Goal: Task Accomplishment & Management: Use online tool/utility

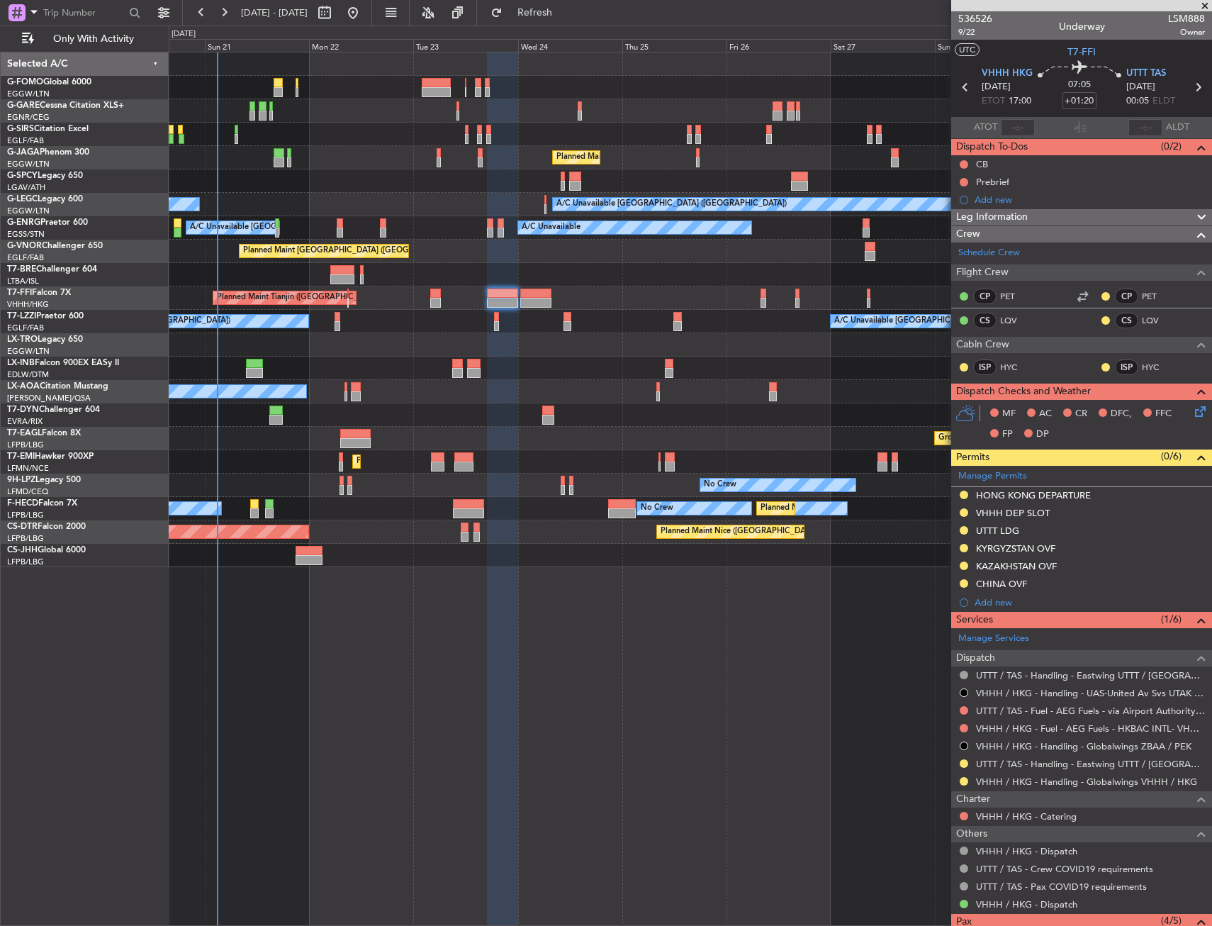
click at [369, 103] on div at bounding box center [690, 110] width 1043 height 23
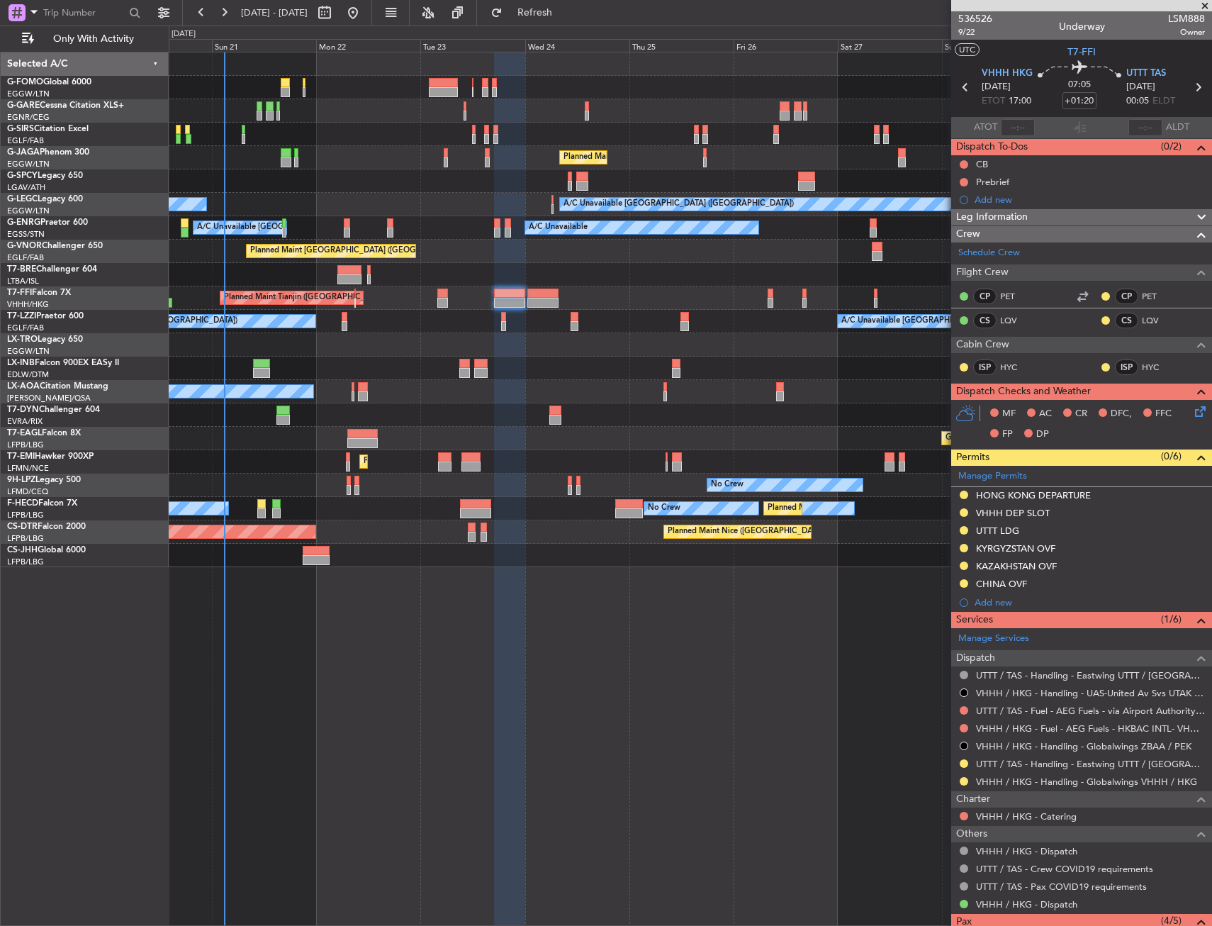
click at [280, 130] on div "Unplanned Maint [GEOGRAPHIC_DATA] ([GEOGRAPHIC_DATA])" at bounding box center [690, 134] width 1043 height 23
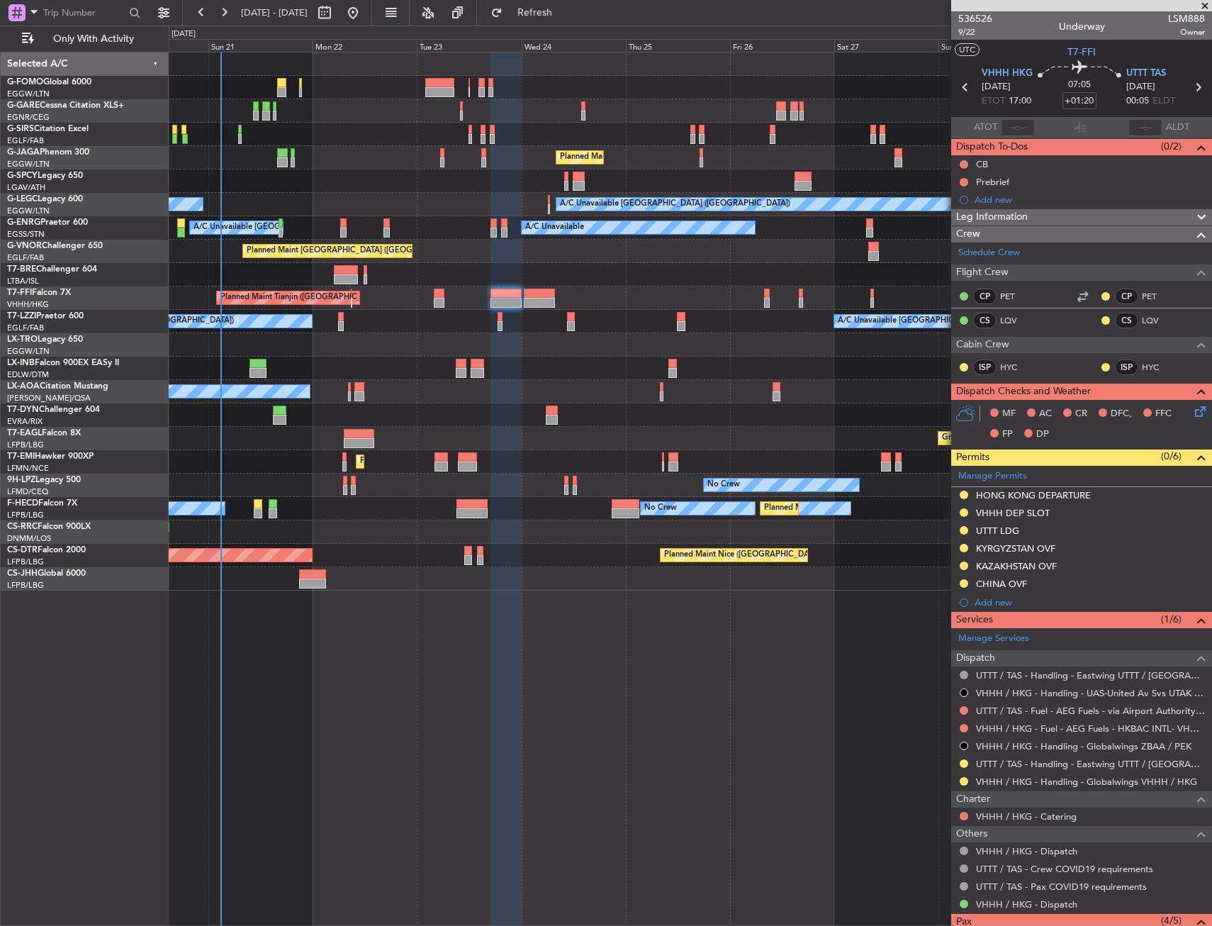
click at [326, 89] on div at bounding box center [690, 87] width 1043 height 23
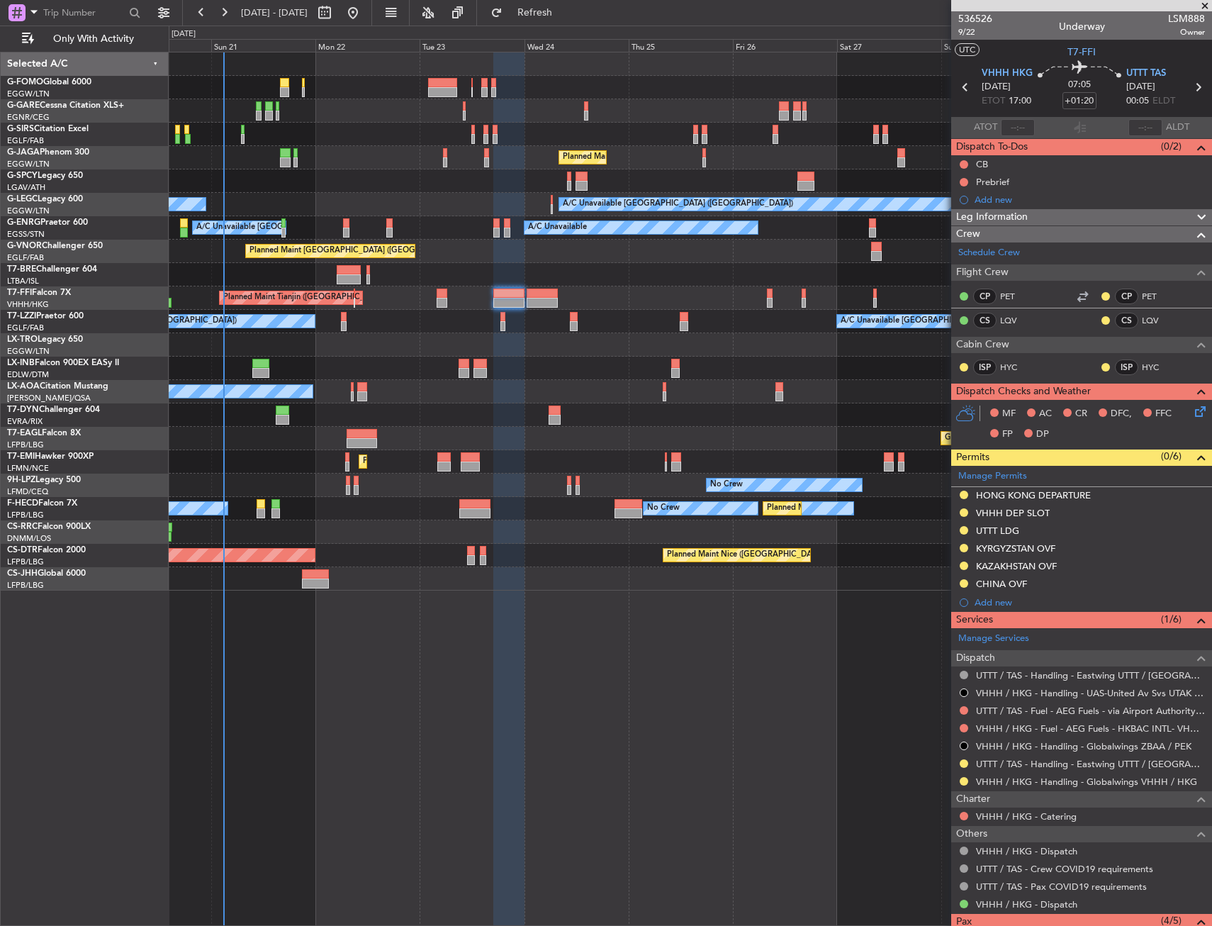
click at [393, 179] on div at bounding box center [690, 180] width 1043 height 23
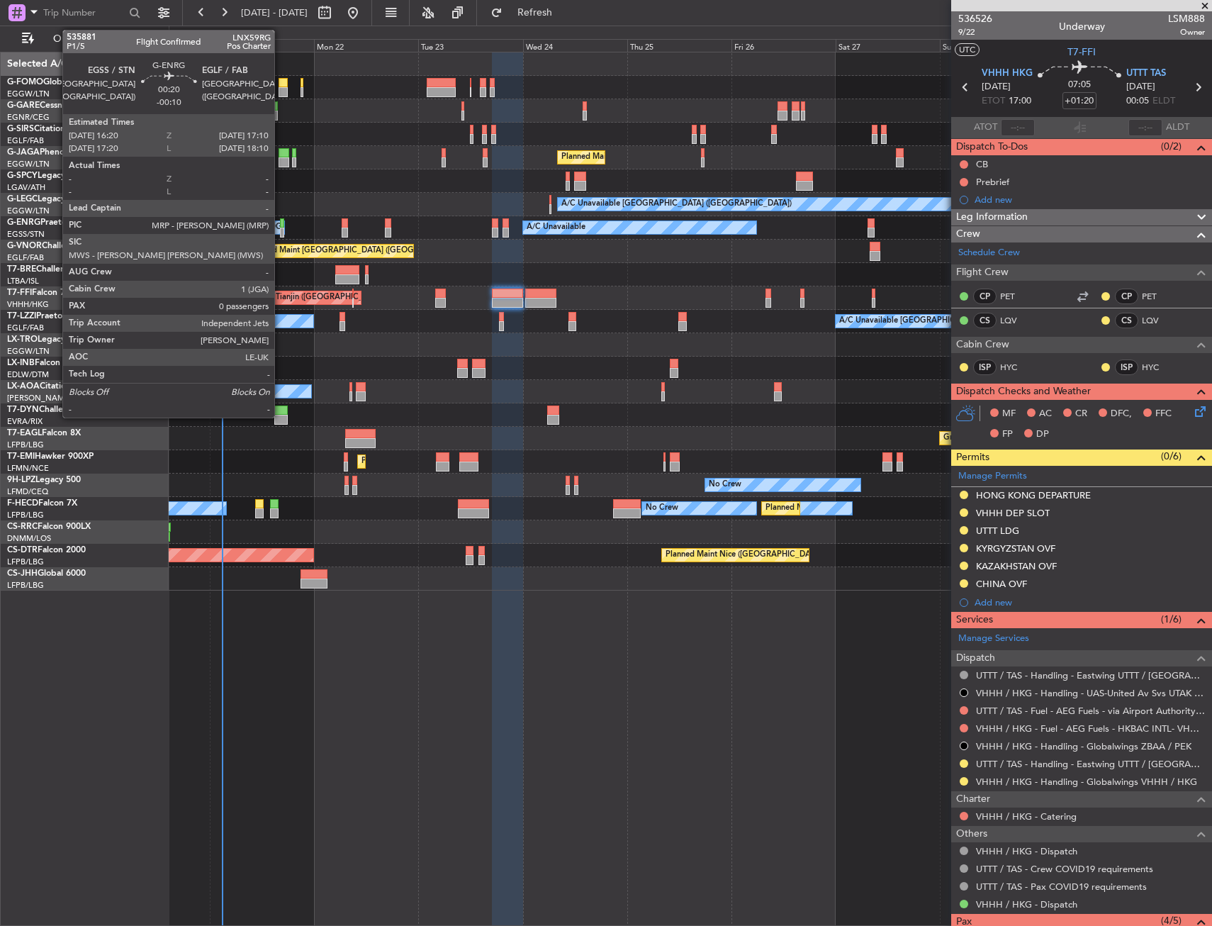
click at [281, 230] on div at bounding box center [282, 233] width 4 height 10
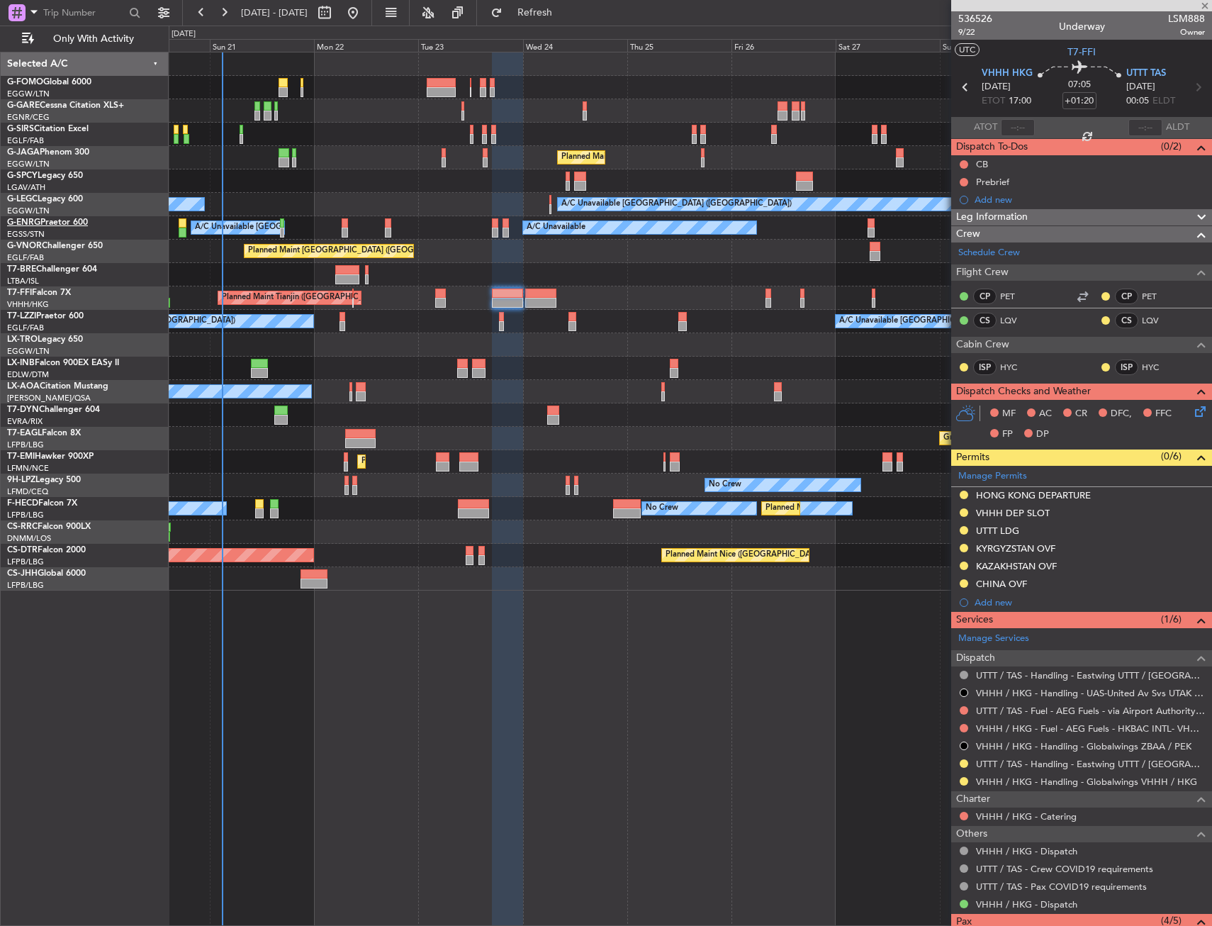
type input "-00:10"
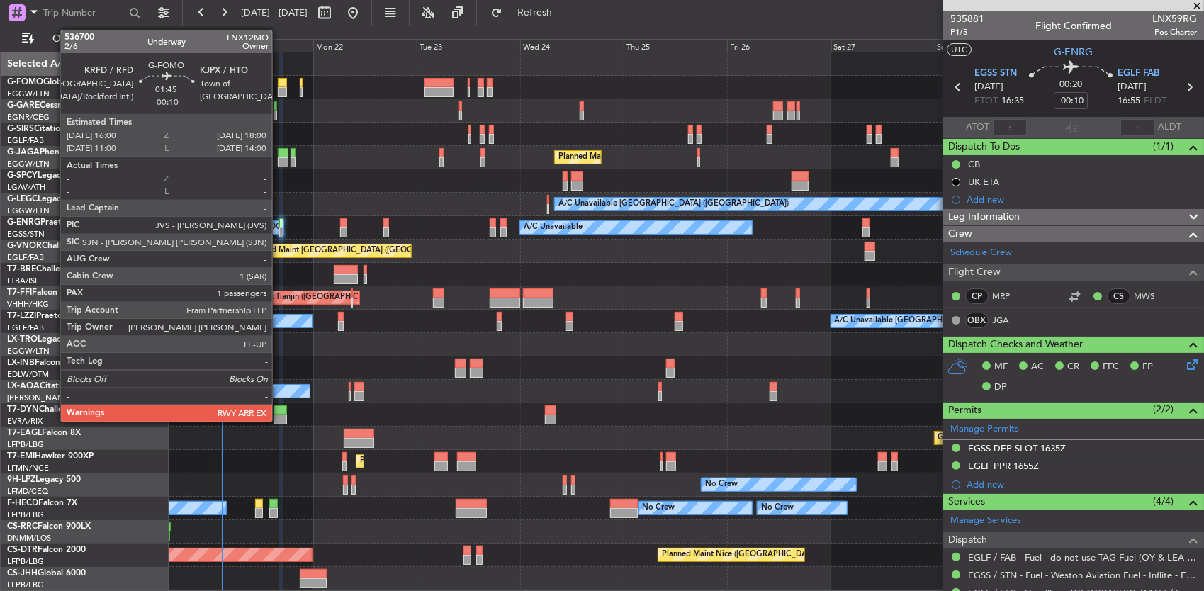
click at [279, 94] on div at bounding box center [282, 92] width 9 height 10
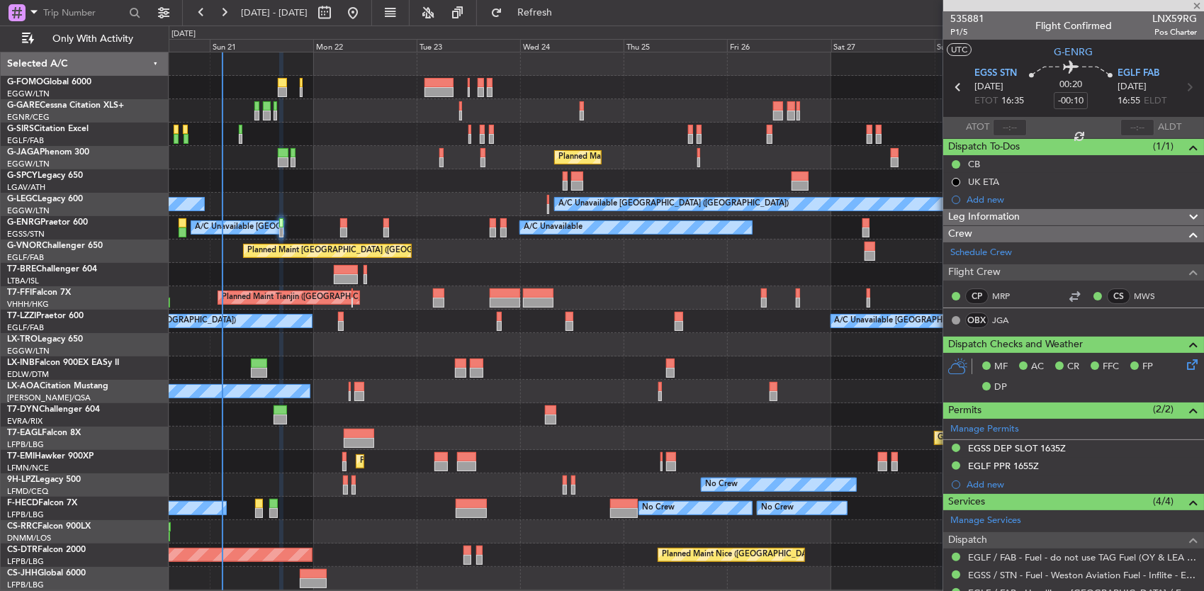
type input "1"
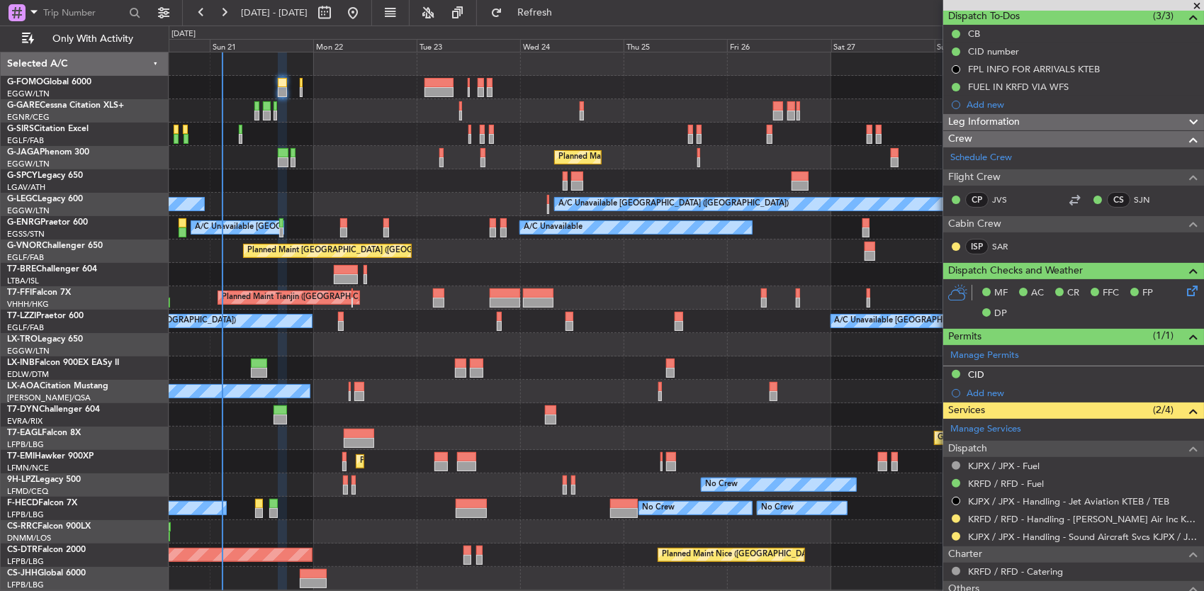
scroll to position [116, 0]
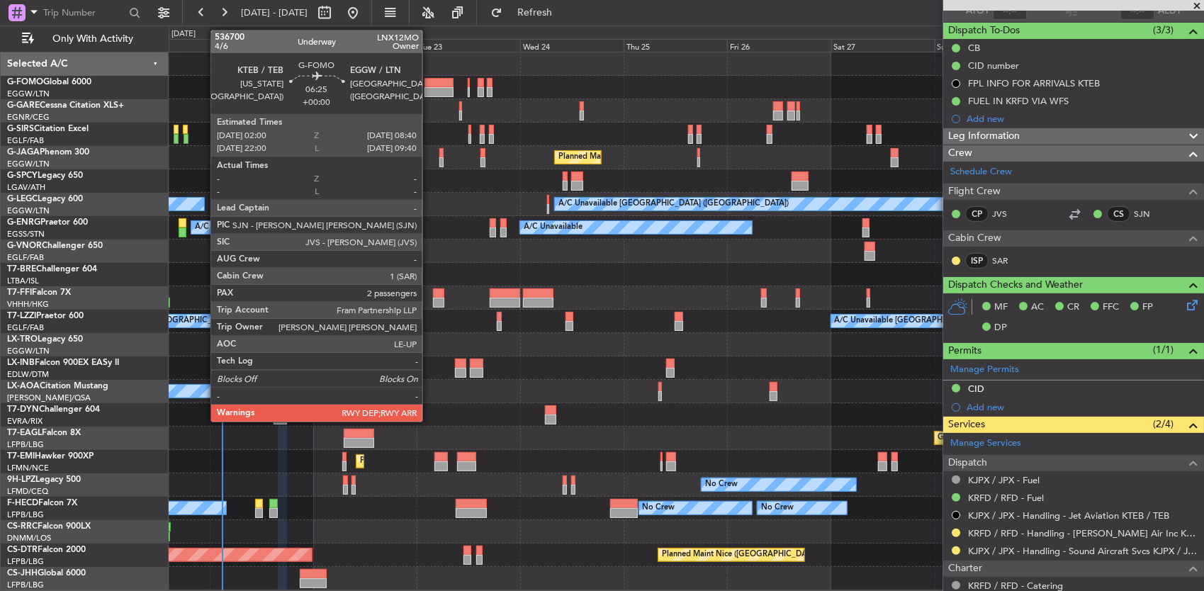
click at [430, 79] on div at bounding box center [439, 83] width 29 height 10
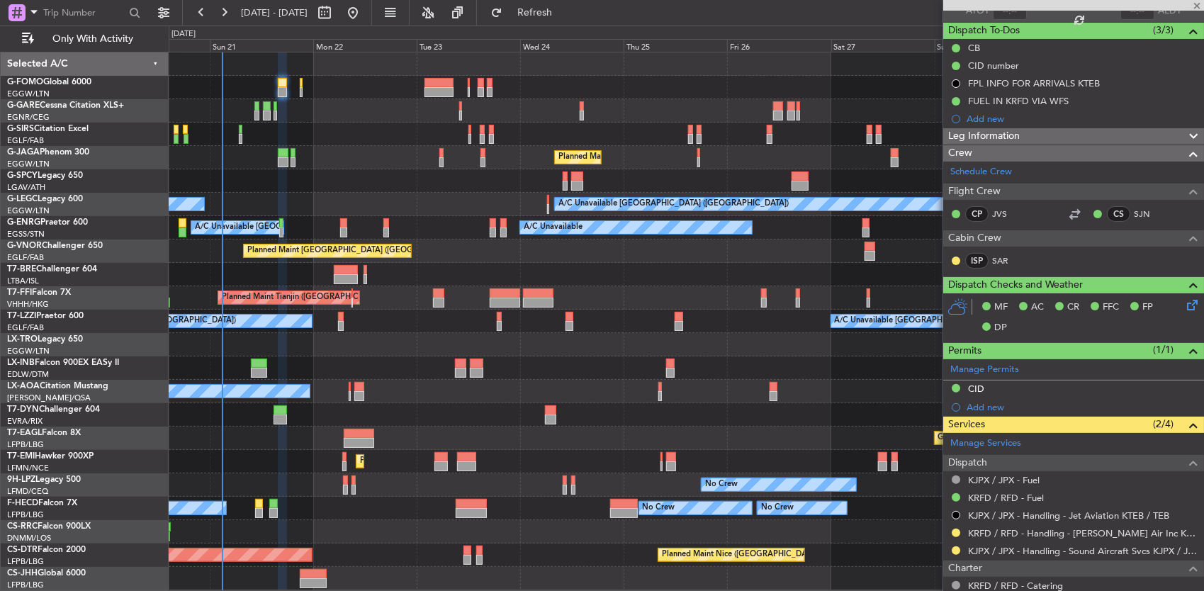
type input "2"
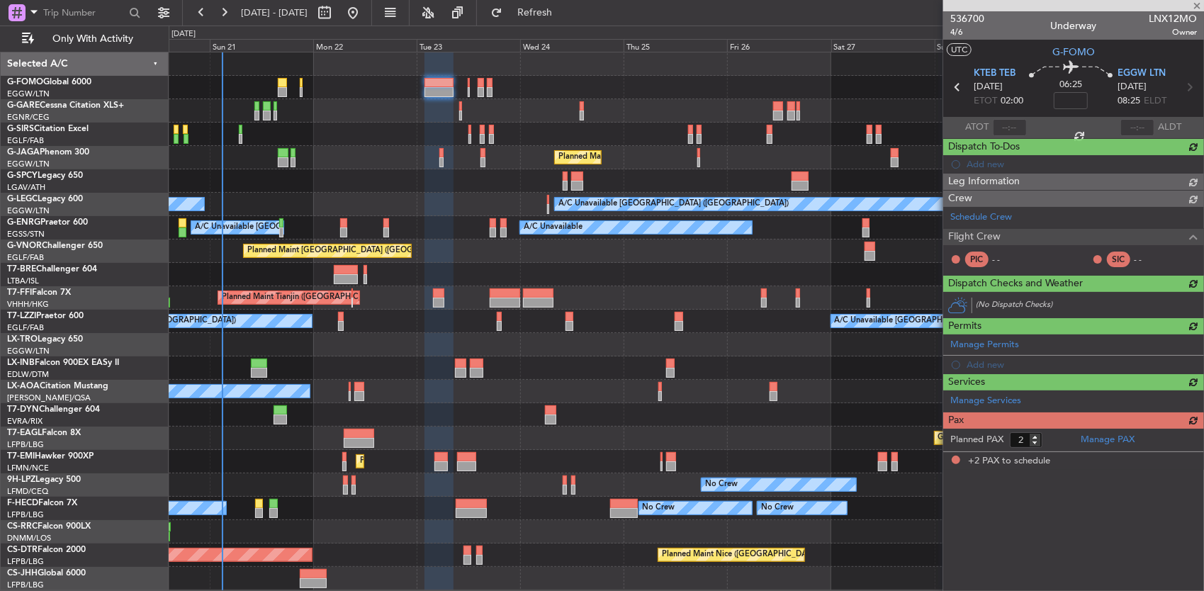
scroll to position [0, 0]
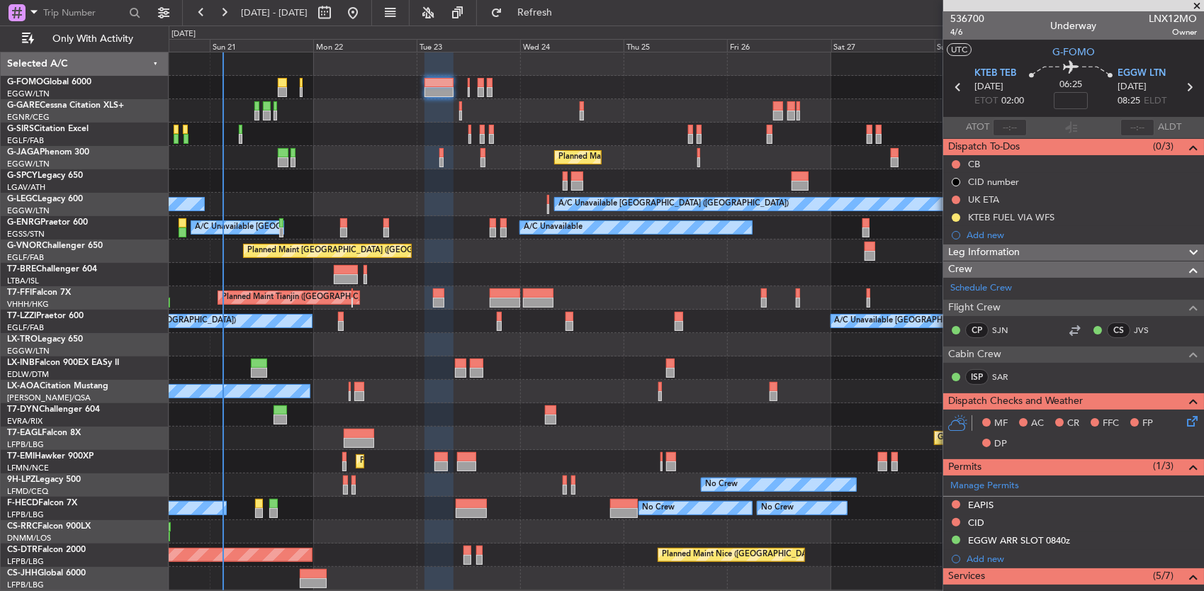
click at [419, 184] on div at bounding box center [686, 180] width 1035 height 23
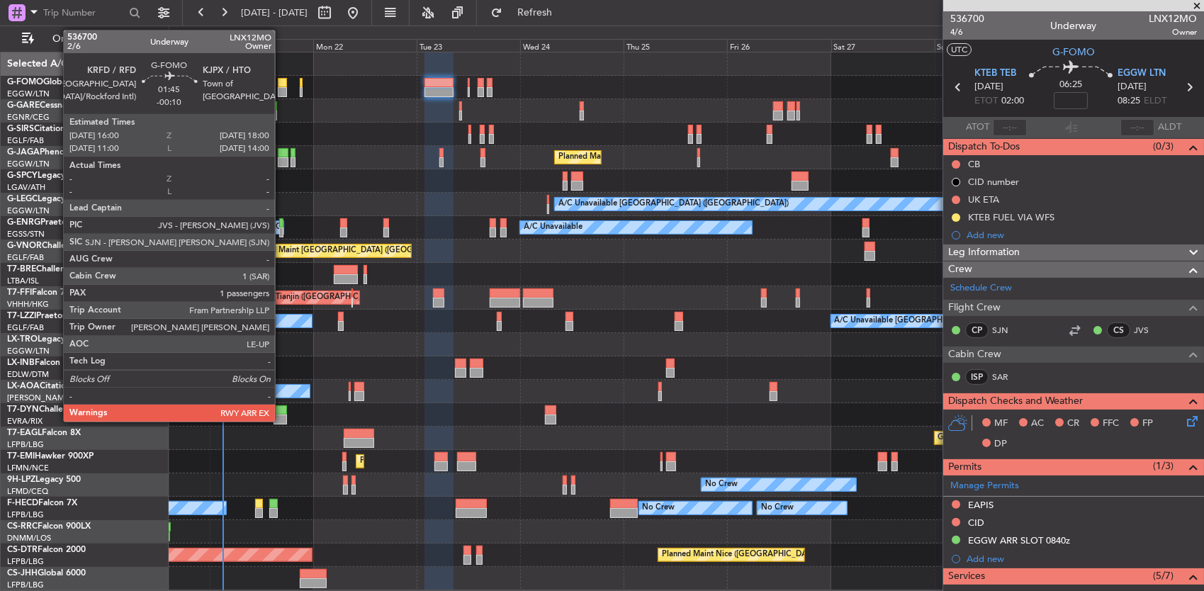
click at [282, 84] on div at bounding box center [282, 83] width 9 height 10
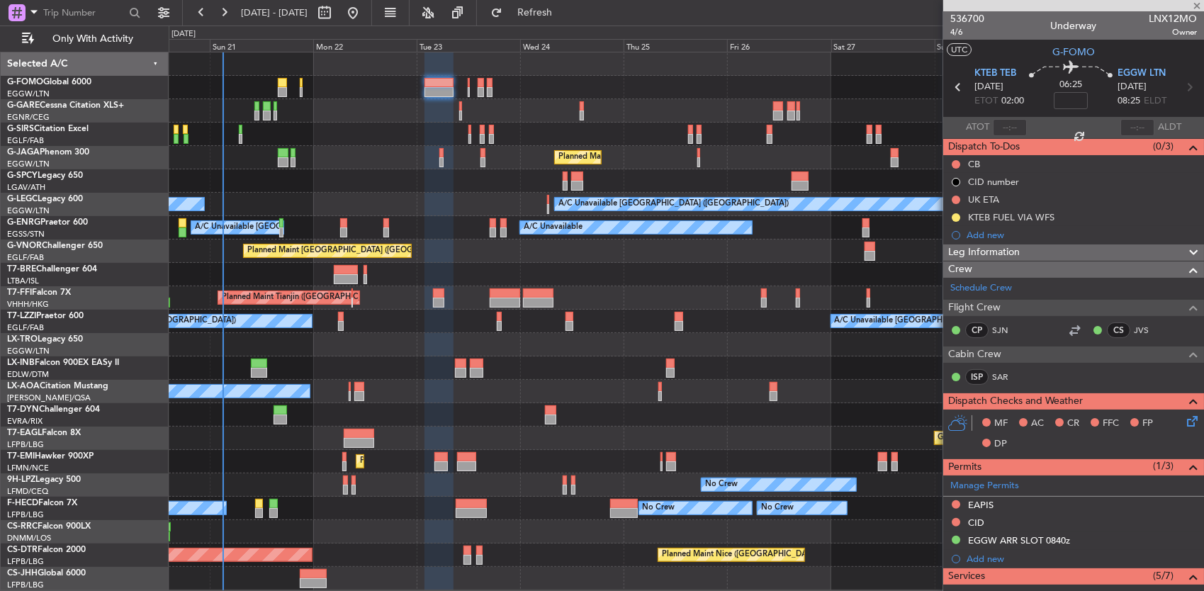
type input "-00:10"
type input "1"
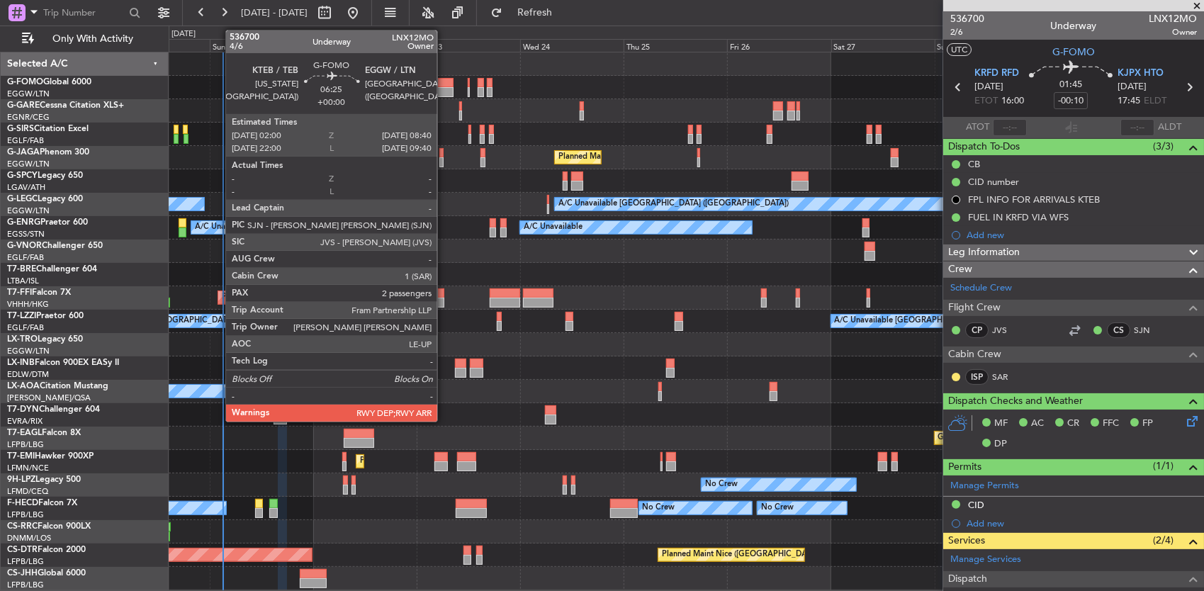
click at [443, 87] on div at bounding box center [439, 92] width 29 height 10
type input "2"
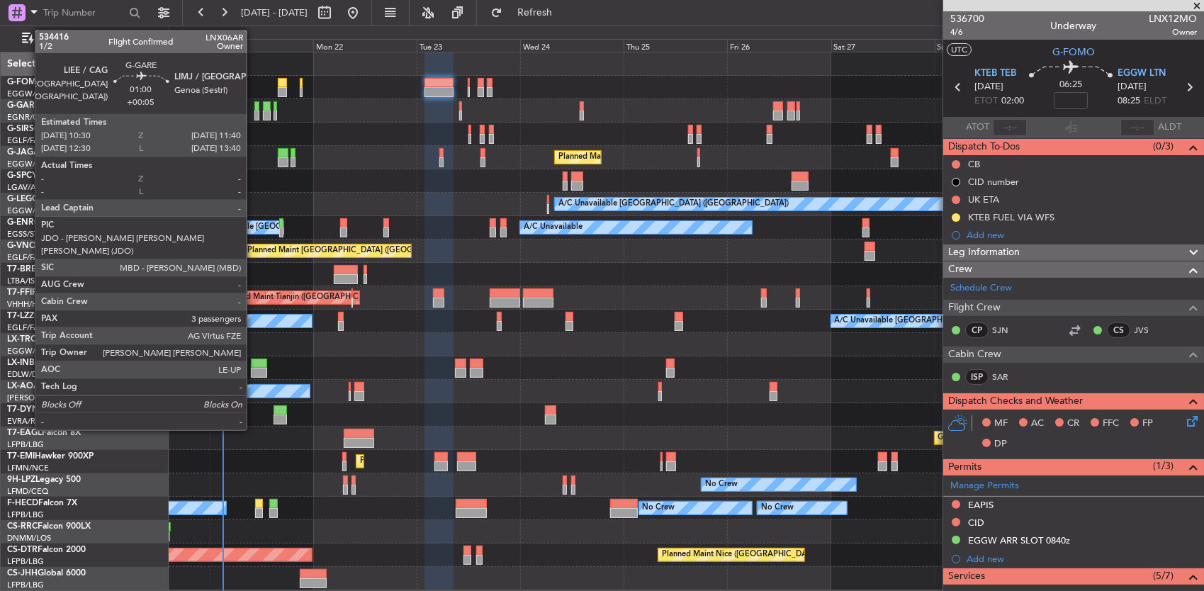
click at [254, 108] on div at bounding box center [257, 106] width 6 height 10
type input "+00:05"
type input "3"
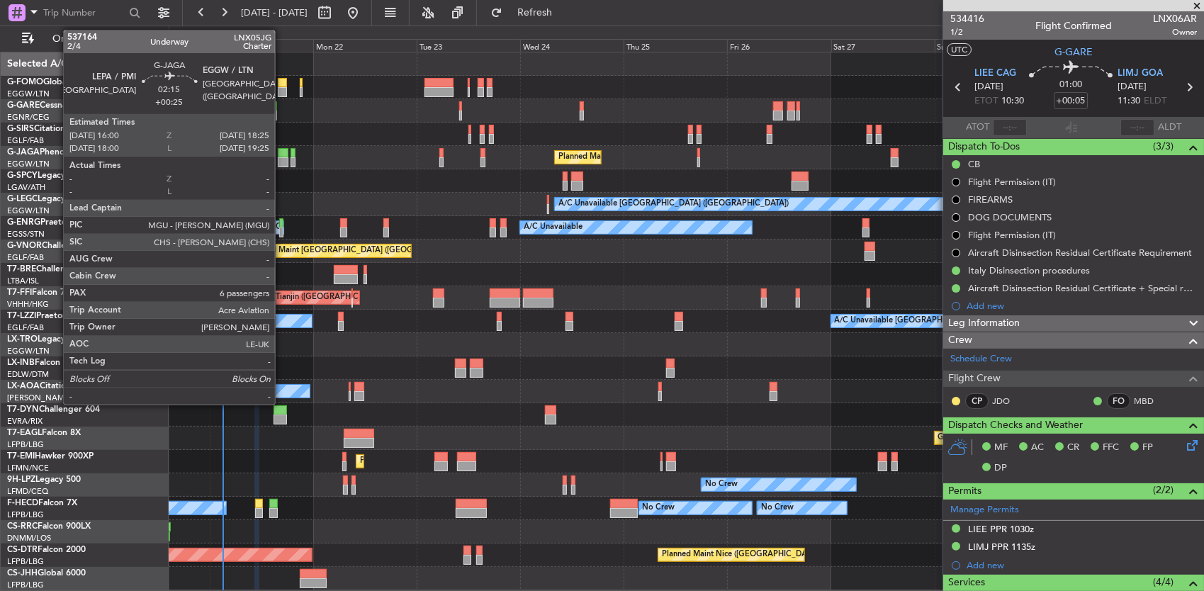
click at [283, 153] on div at bounding box center [283, 153] width 11 height 10
type input "+00:25"
type input "6"
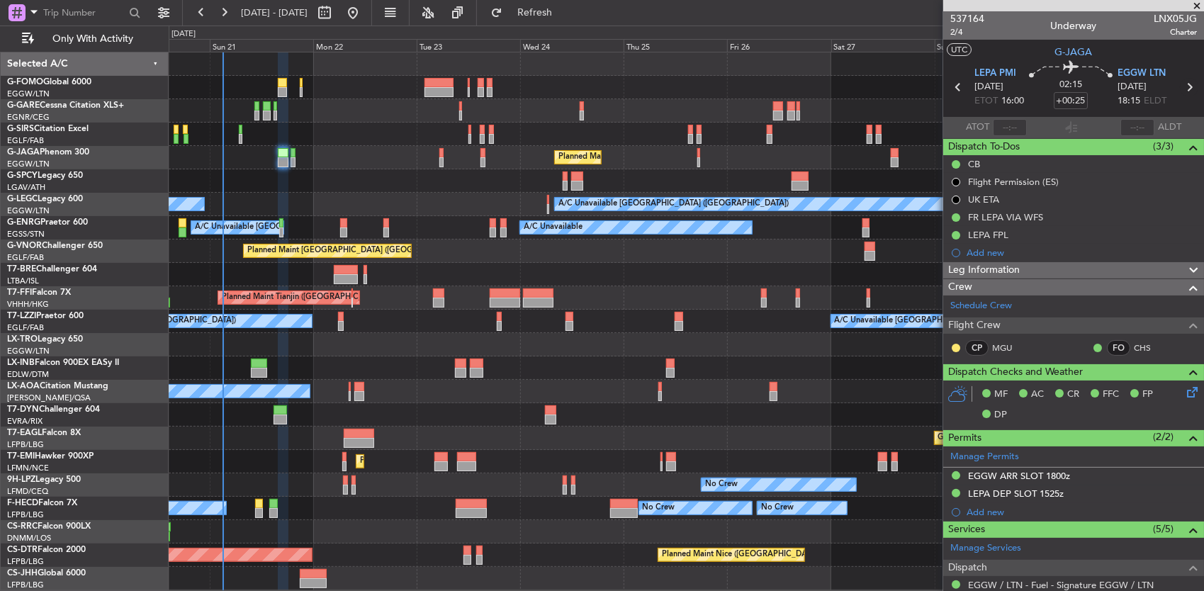
click at [1180, 86] on icon at bounding box center [1189, 87] width 18 height 18
type input "+00:05"
type input "0"
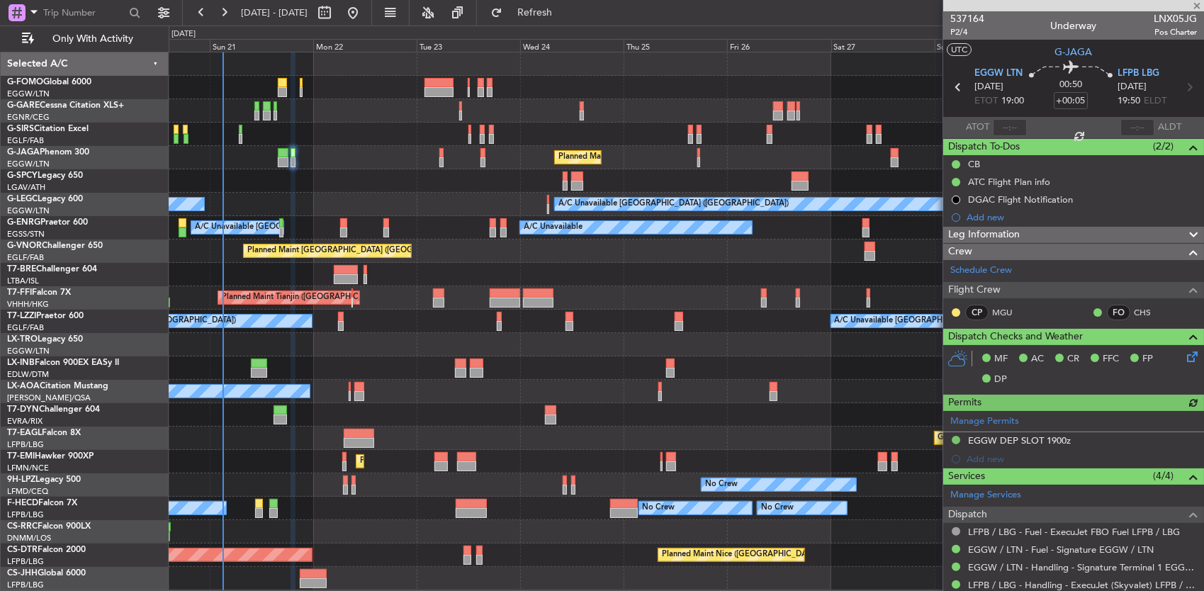
click at [380, 189] on div at bounding box center [686, 180] width 1035 height 23
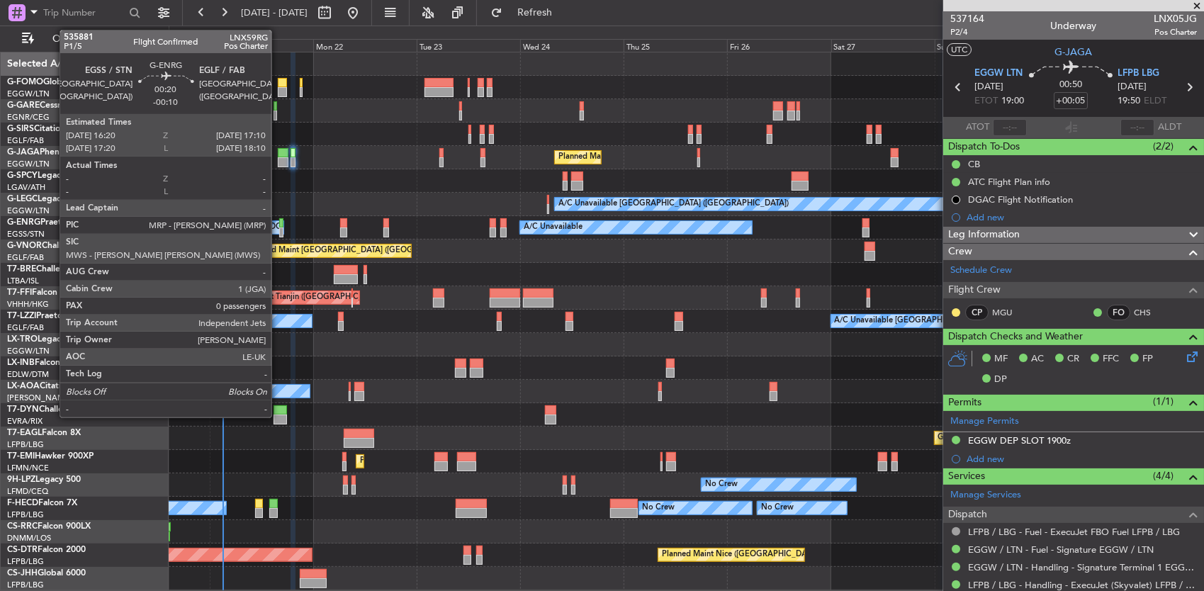
click at [279, 228] on div at bounding box center [281, 233] width 4 height 10
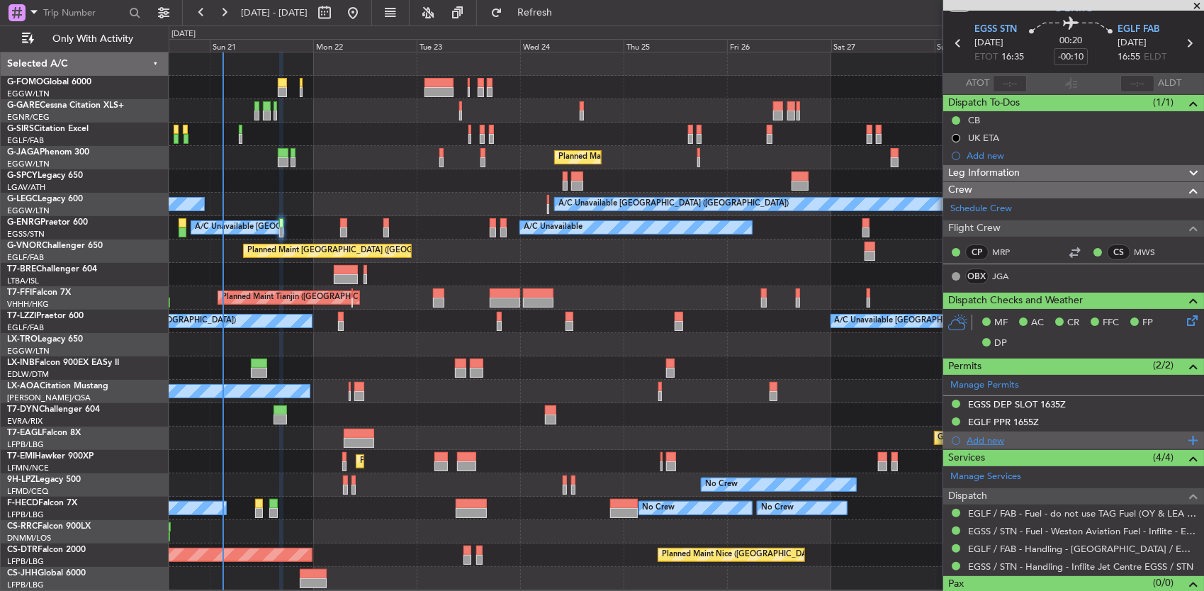
scroll to position [64, 0]
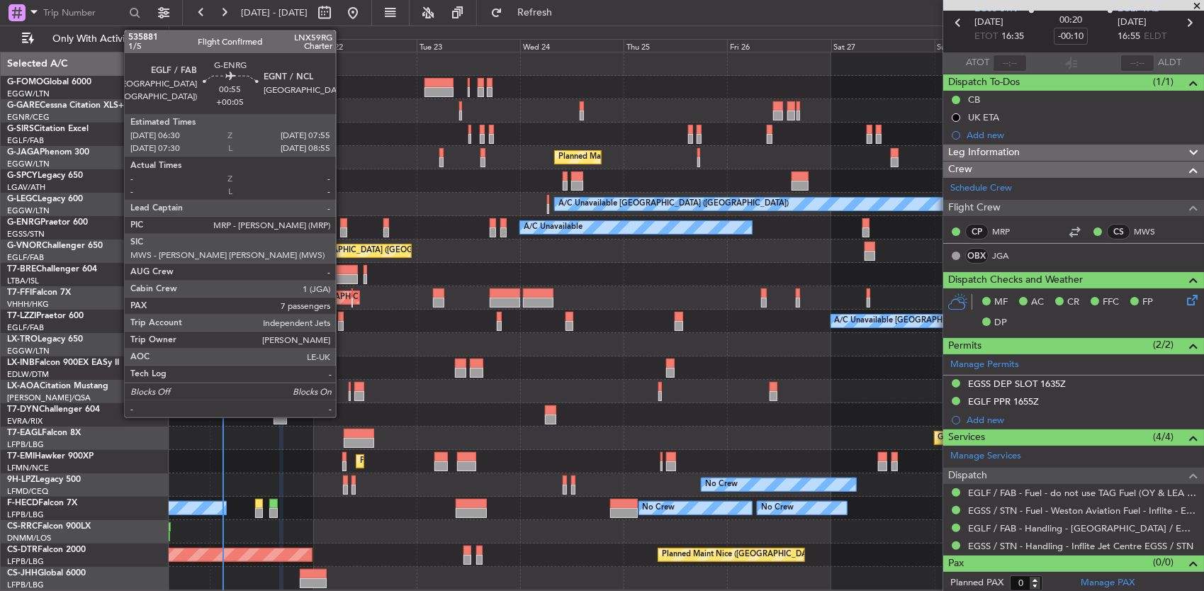
click at [343, 224] on div at bounding box center [343, 223] width 6 height 10
type input "+00:05"
type input "7"
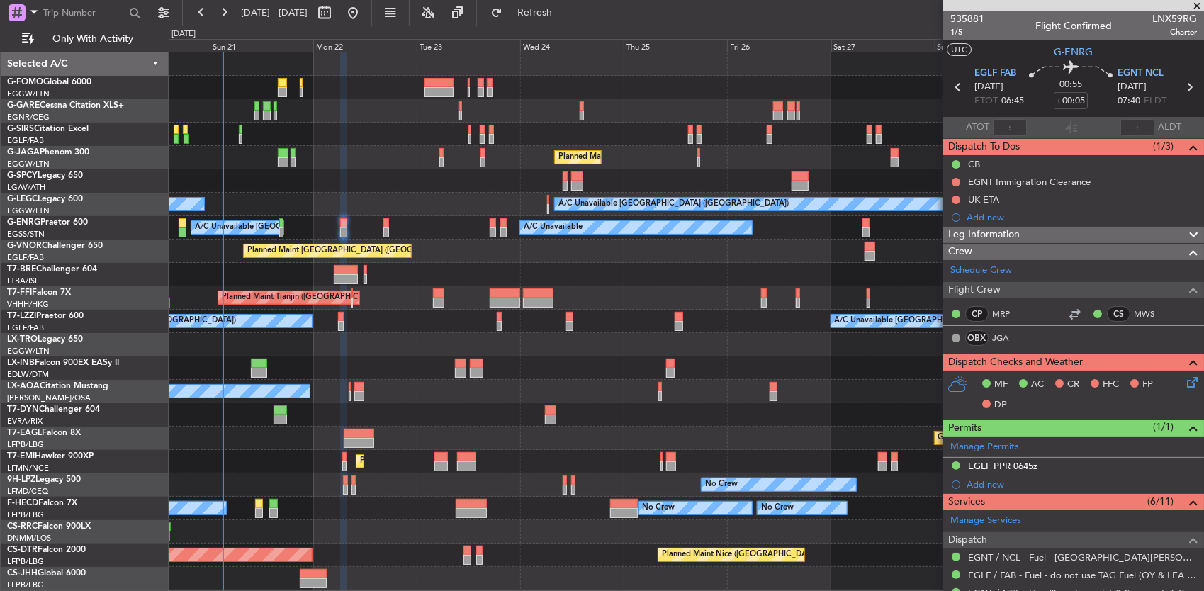
click at [417, 253] on div "Planned Maint [GEOGRAPHIC_DATA] ([GEOGRAPHIC_DATA])" at bounding box center [686, 251] width 1035 height 23
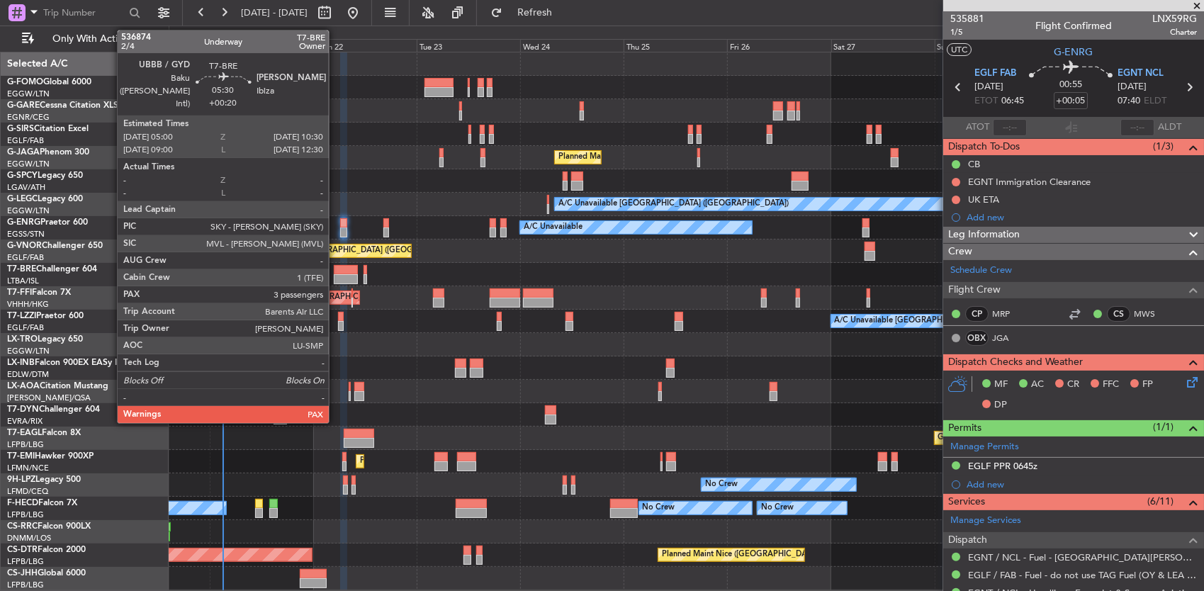
click at [336, 269] on div at bounding box center [346, 270] width 24 height 10
type input "+00:20"
type input "3"
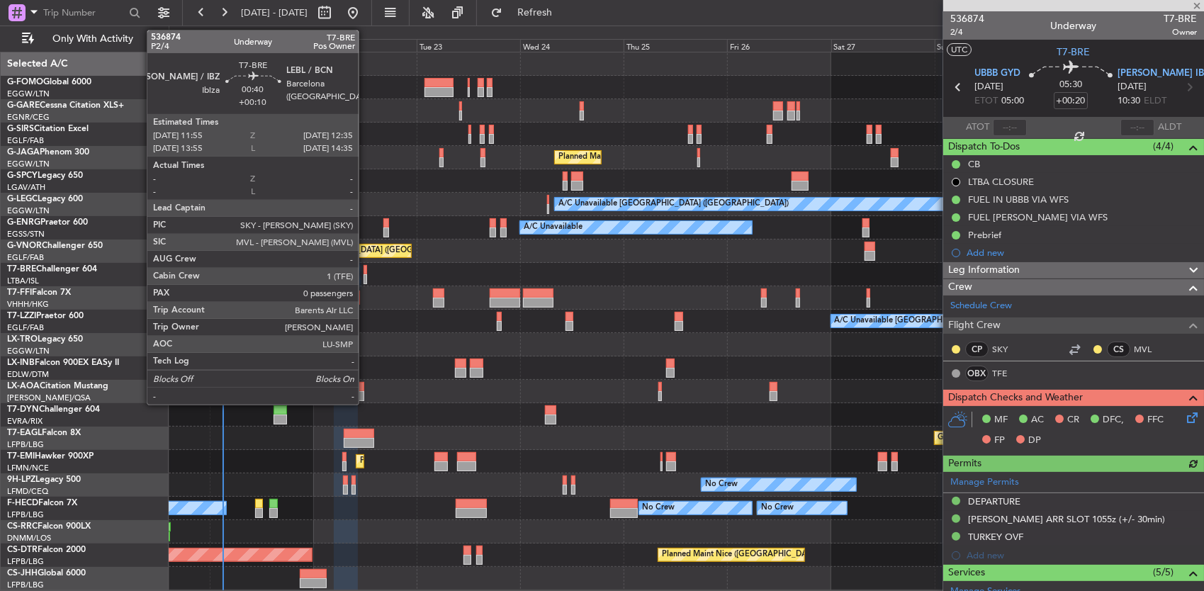
click at [366, 268] on div at bounding box center [366, 270] width 4 height 10
type input "+00:10"
type input "0"
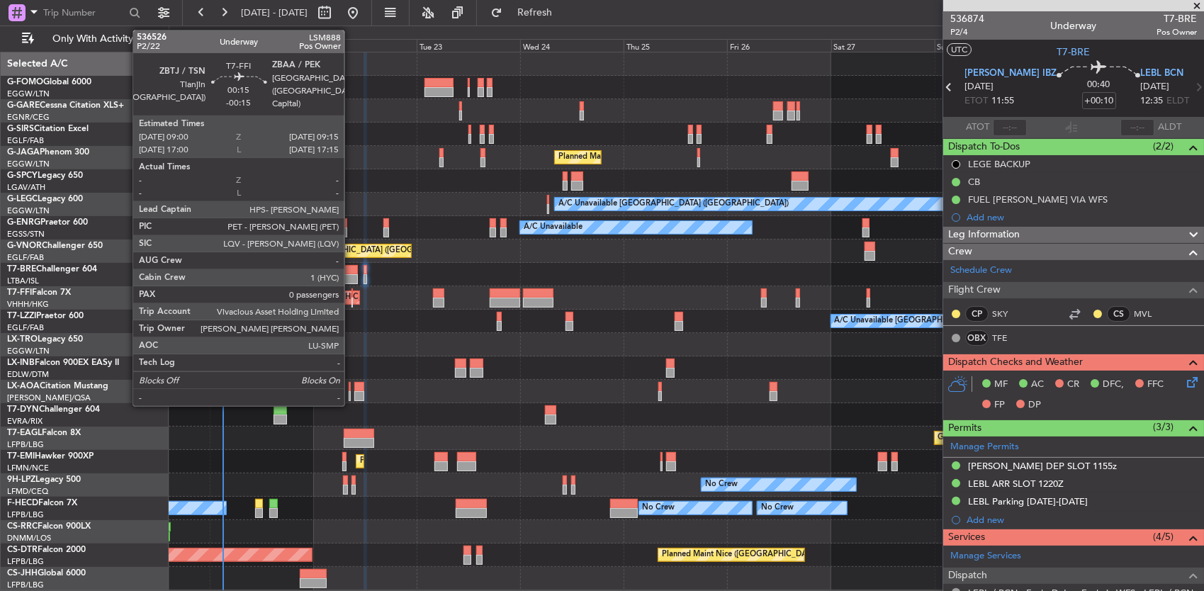
click at [352, 296] on div at bounding box center [352, 293] width 1 height 10
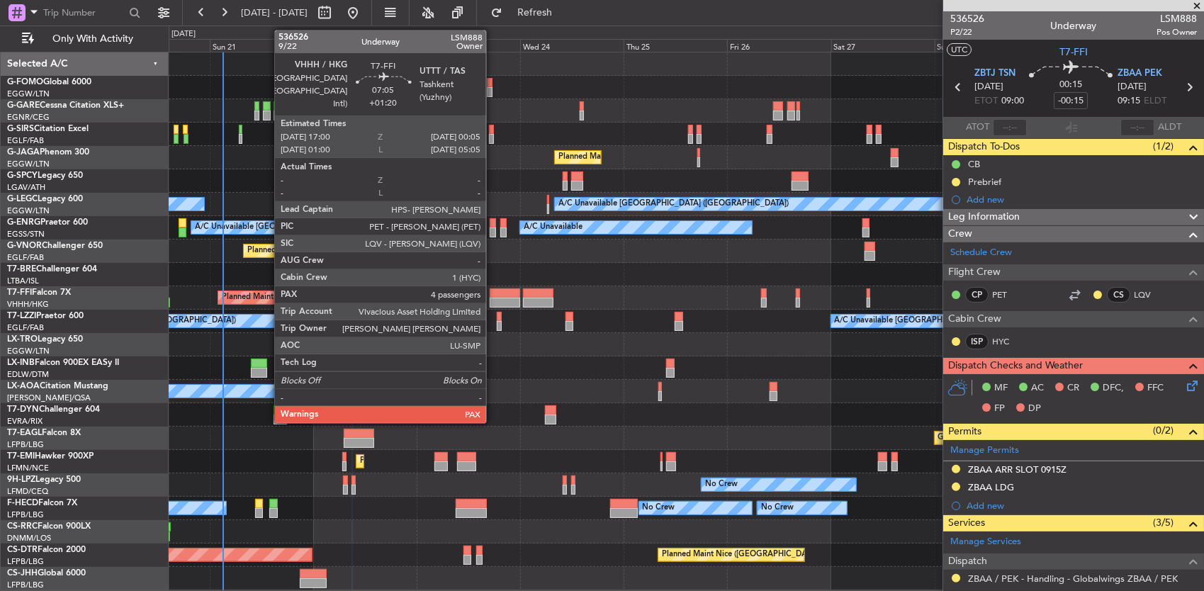
click at [493, 298] on div at bounding box center [505, 303] width 31 height 10
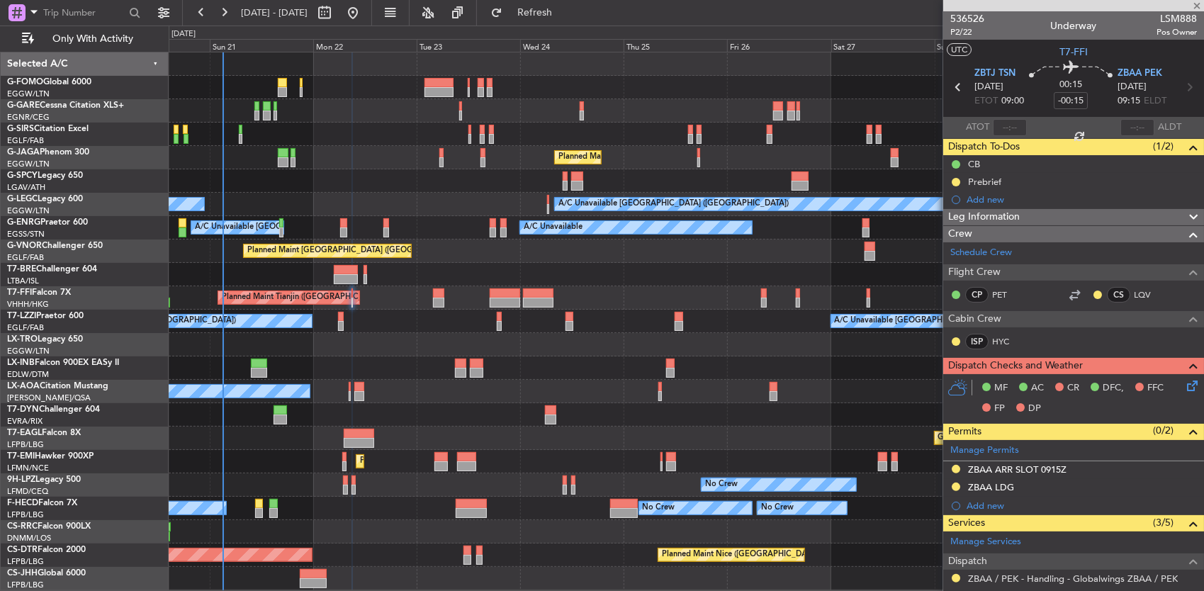
type input "+01:20"
type input "5"
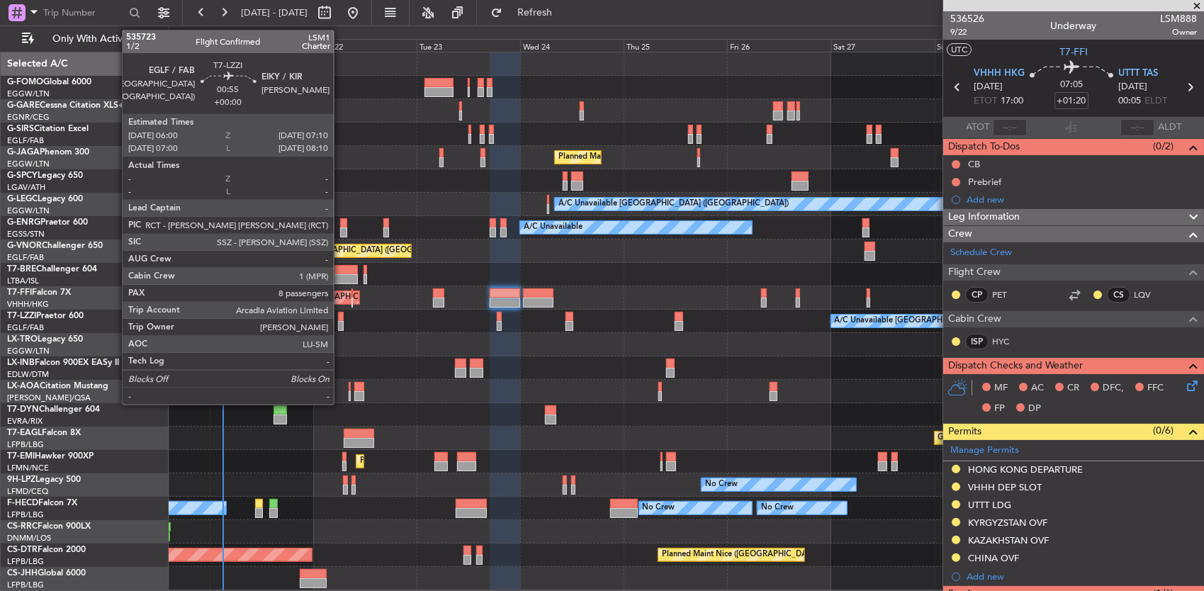
click at [341, 324] on div at bounding box center [341, 326] width 6 height 10
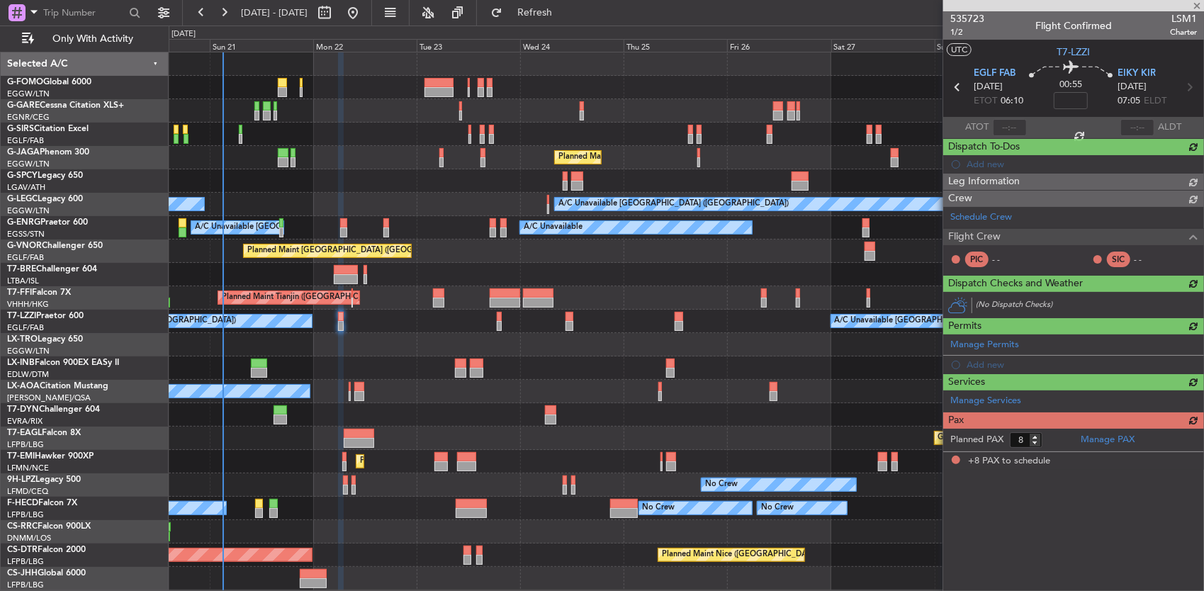
click at [406, 327] on div "A/C Unavailable [GEOGRAPHIC_DATA] ([GEOGRAPHIC_DATA]) A/C Unavailable [GEOGRAPH…" at bounding box center [686, 321] width 1035 height 23
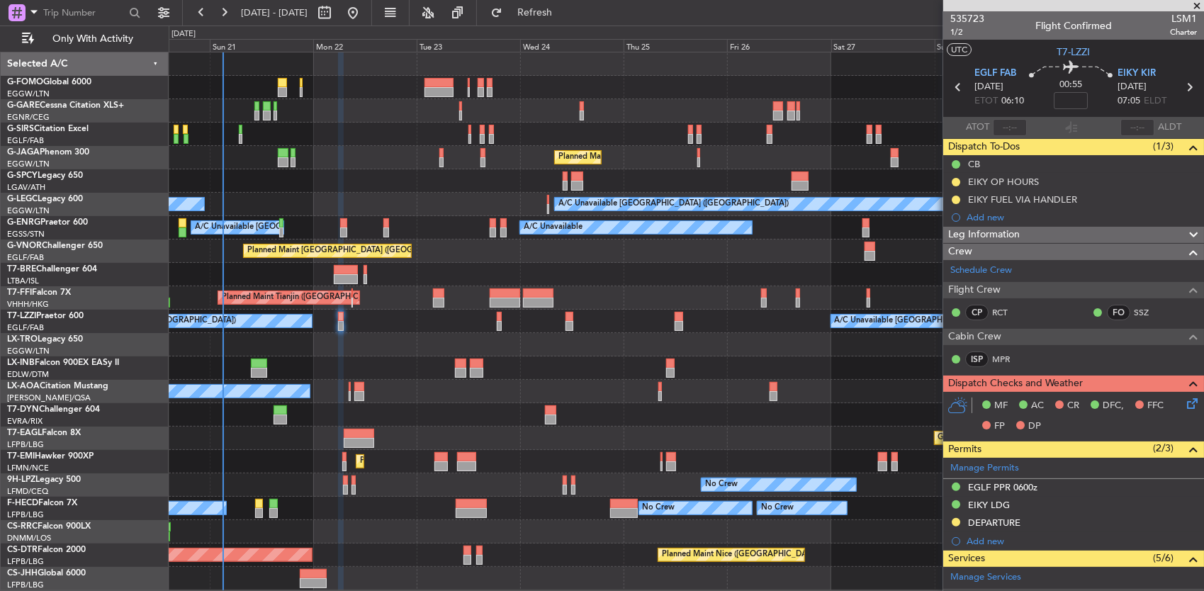
click at [393, 343] on div at bounding box center [686, 344] width 1035 height 23
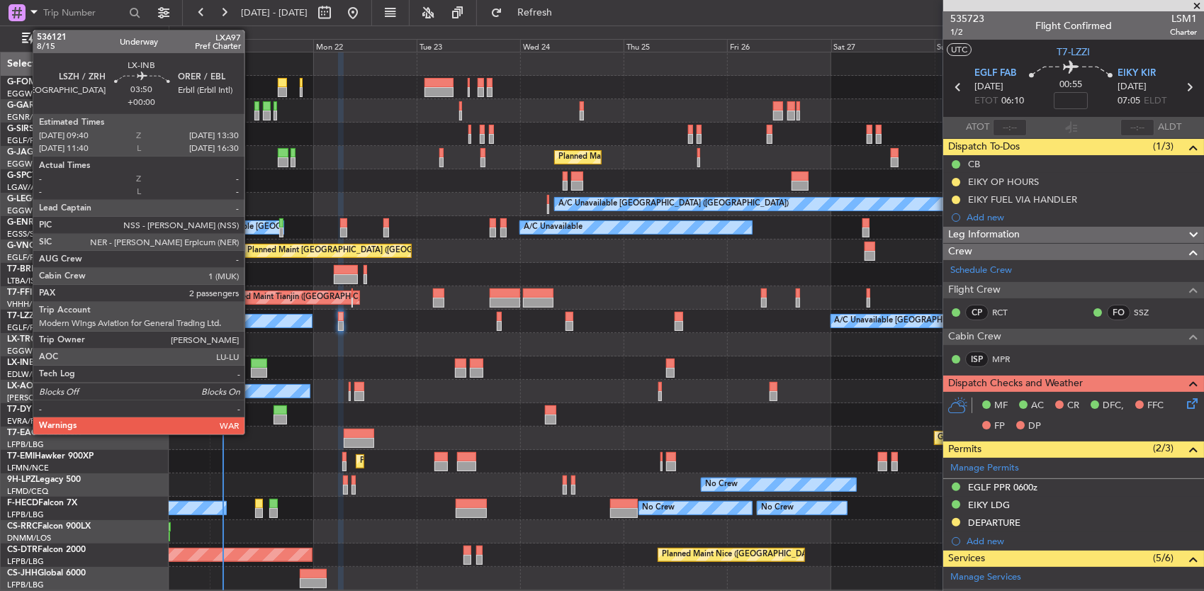
click at [251, 366] on div at bounding box center [259, 364] width 17 height 10
type input "2"
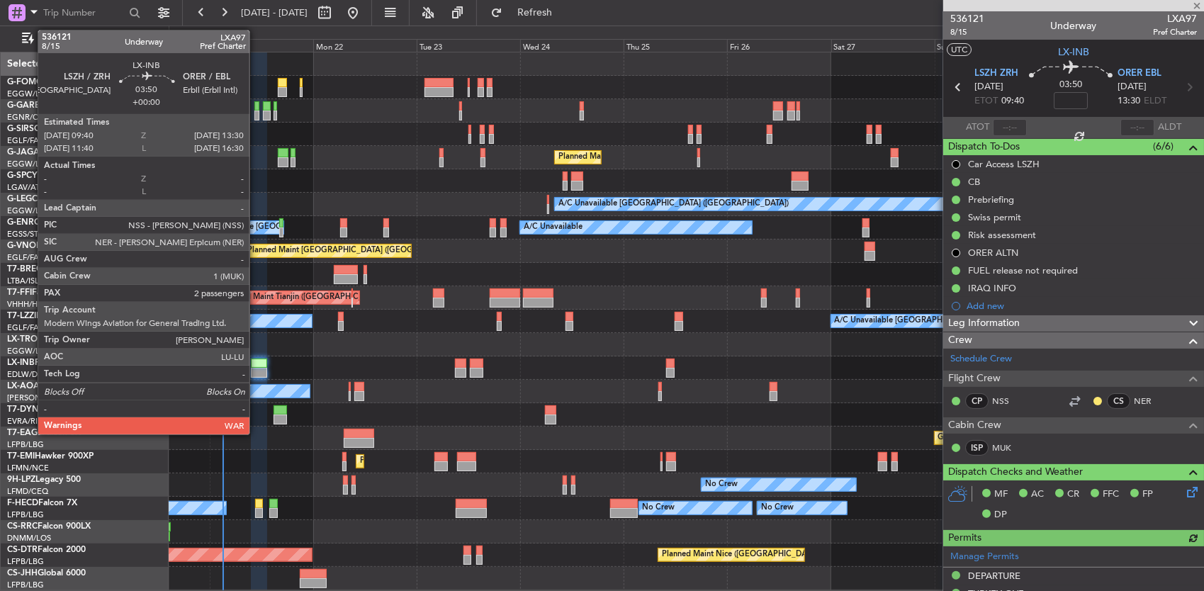
click at [257, 366] on div at bounding box center [259, 364] width 17 height 10
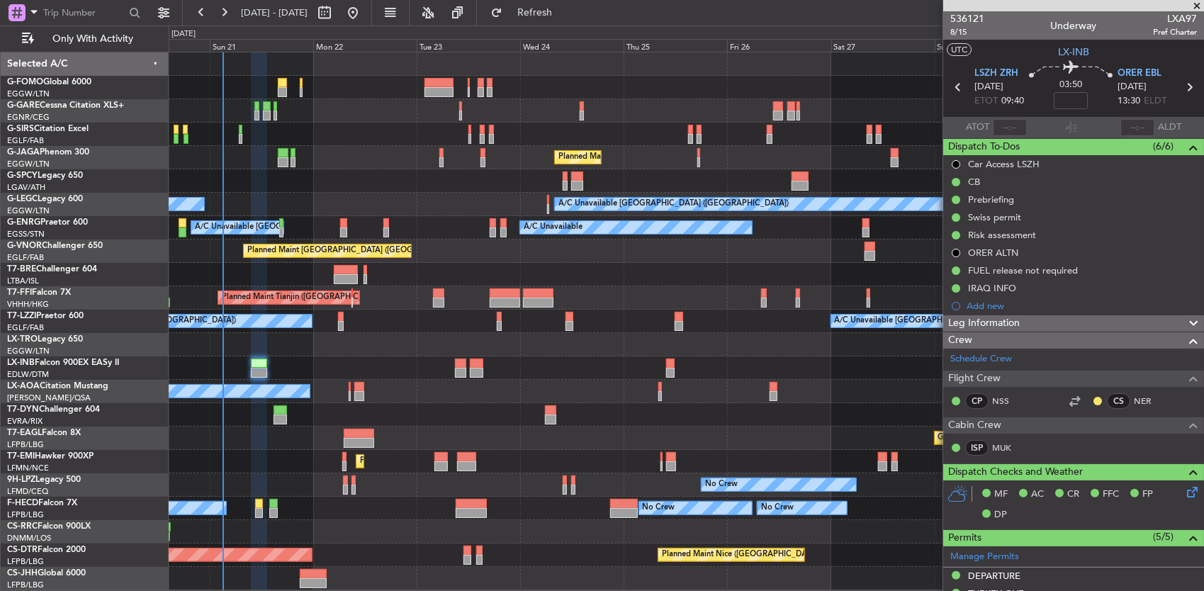
click at [412, 339] on div at bounding box center [686, 344] width 1035 height 23
click at [268, 413] on div at bounding box center [686, 414] width 1035 height 23
click at [278, 406] on div at bounding box center [280, 410] width 13 height 10
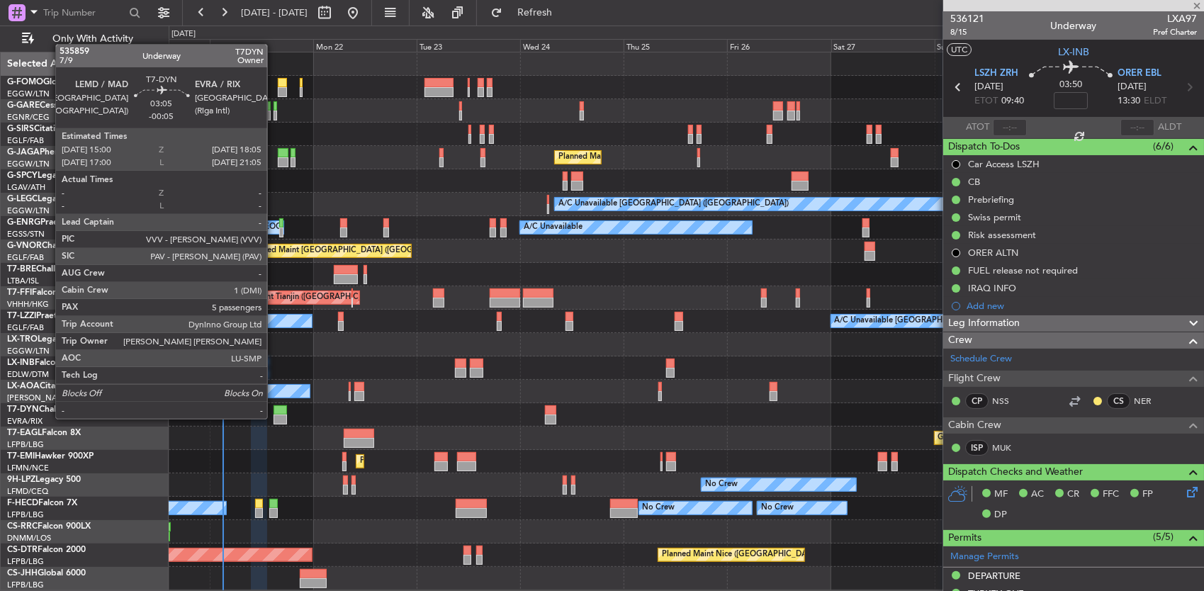
type input "-00:05"
type input "5"
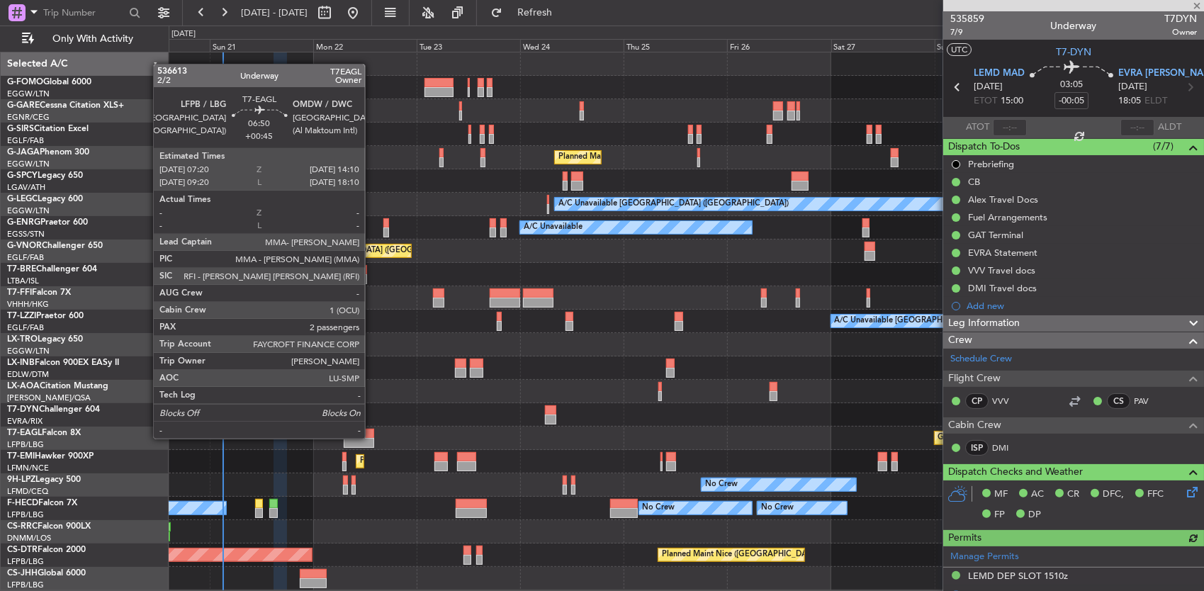
click at [372, 438] on div at bounding box center [359, 443] width 30 height 10
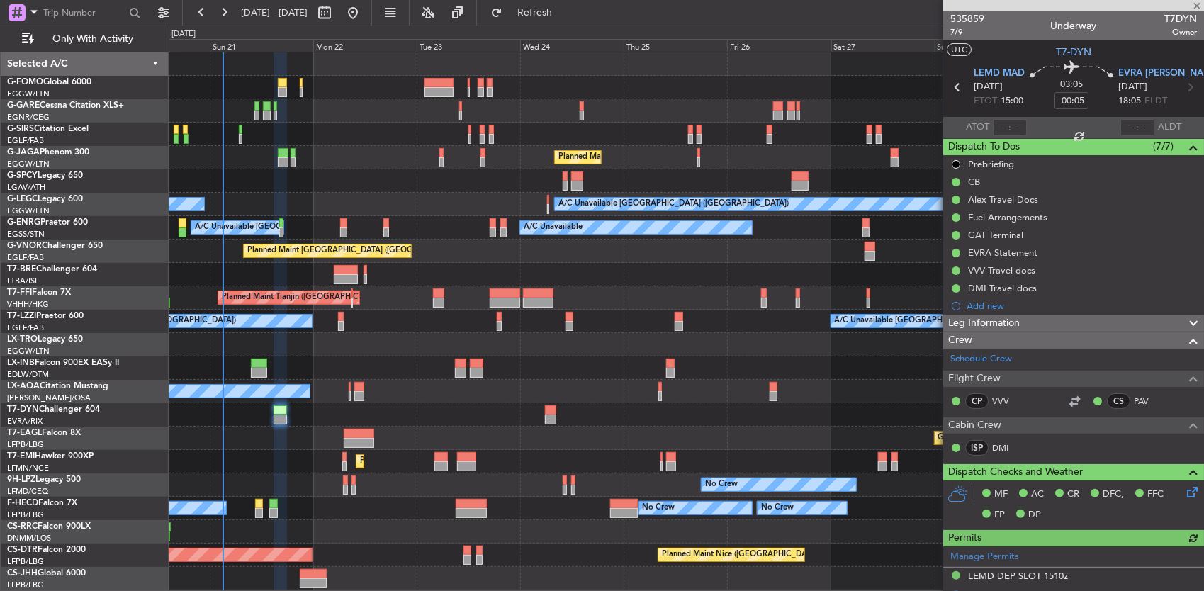
type input "+00:45"
type input "2"
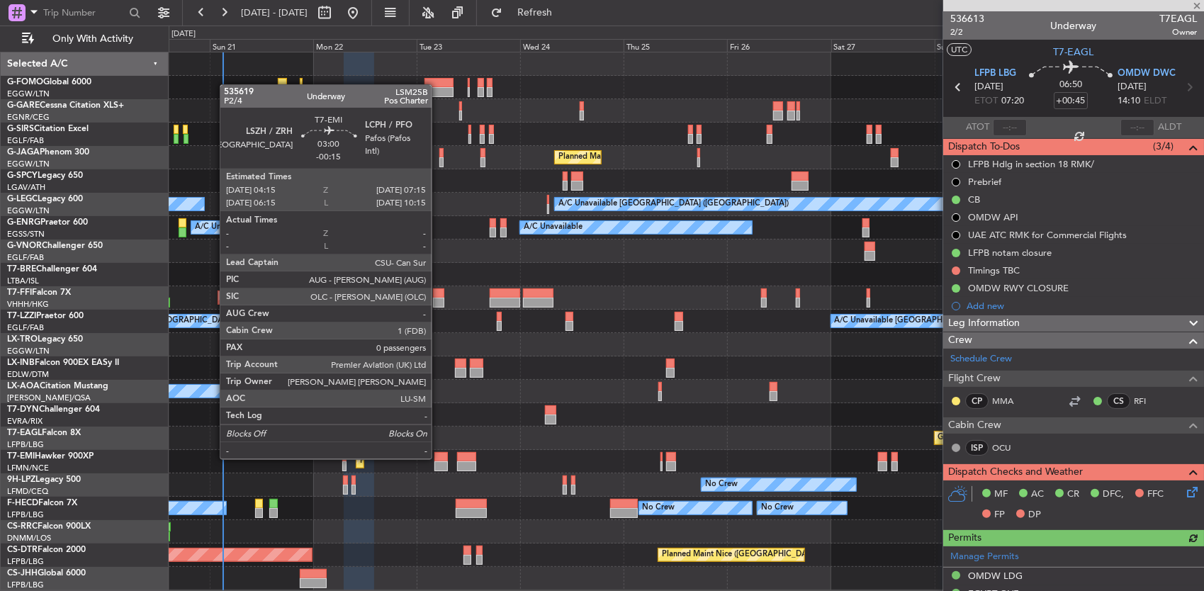
click at [439, 459] on div at bounding box center [440, 457] width 13 height 10
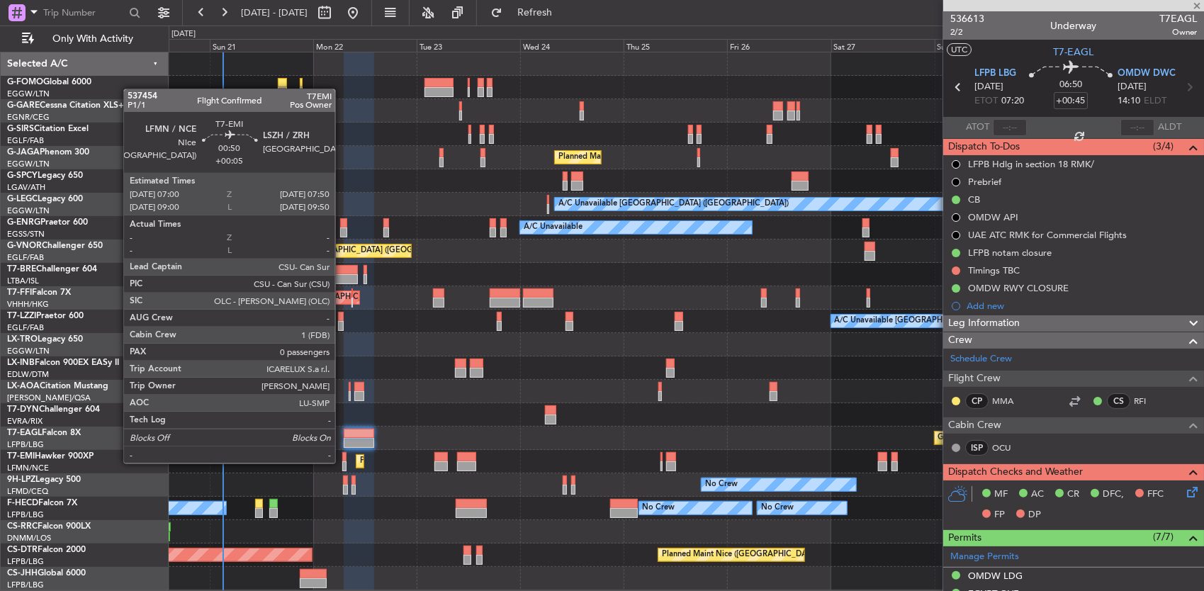
type input "-00:15"
type input "0"
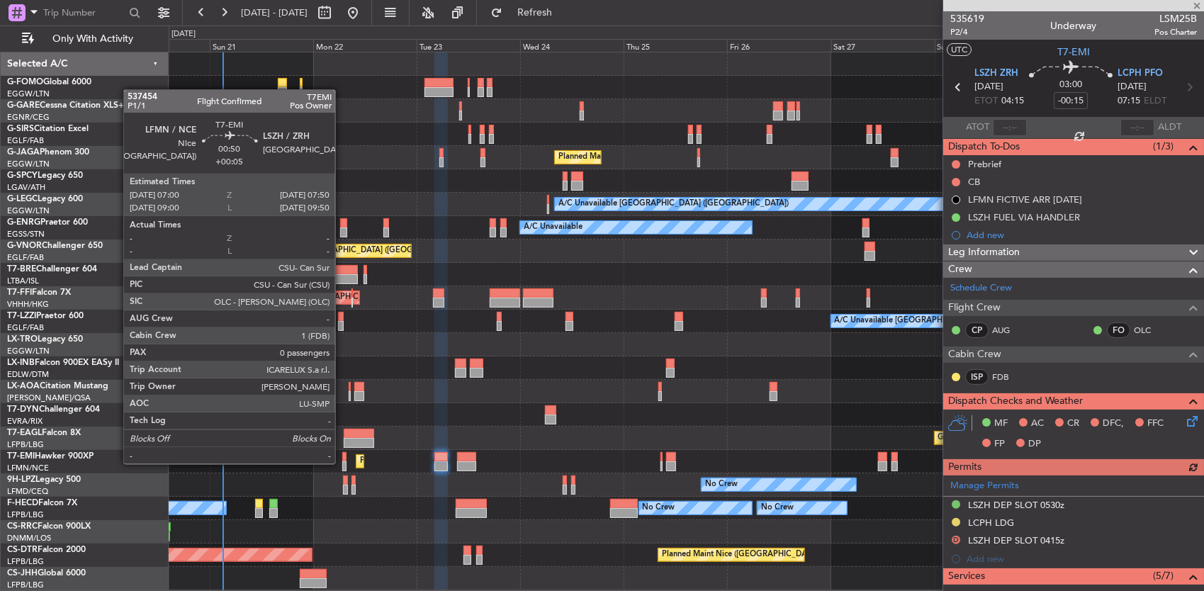
click at [342, 463] on div at bounding box center [344, 466] width 4 height 10
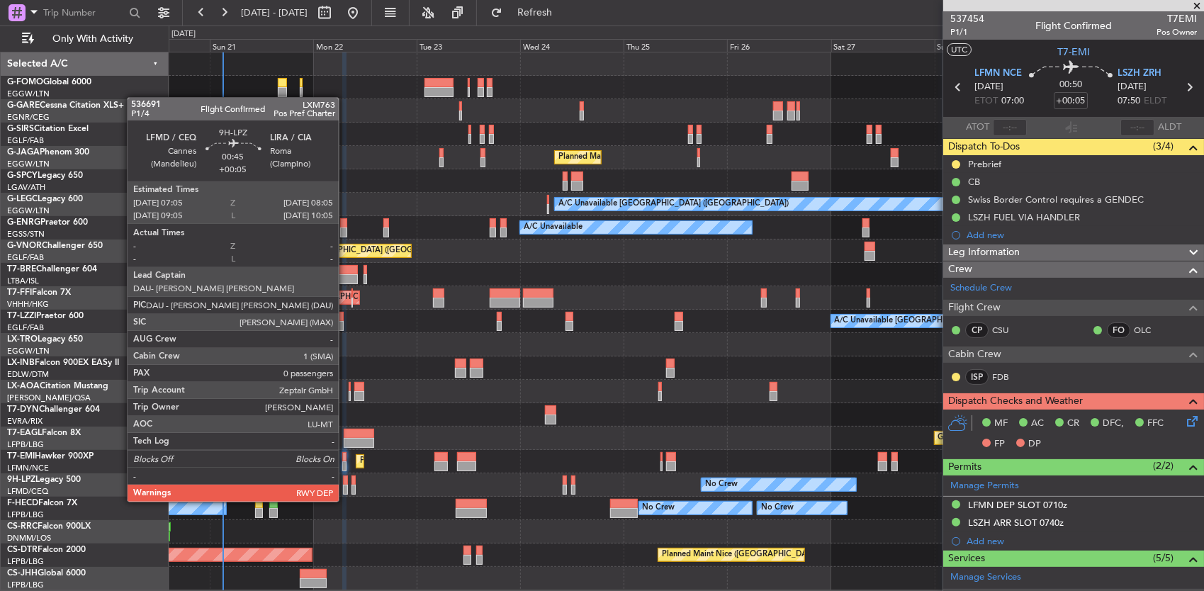
click at [346, 488] on div at bounding box center [345, 490] width 5 height 10
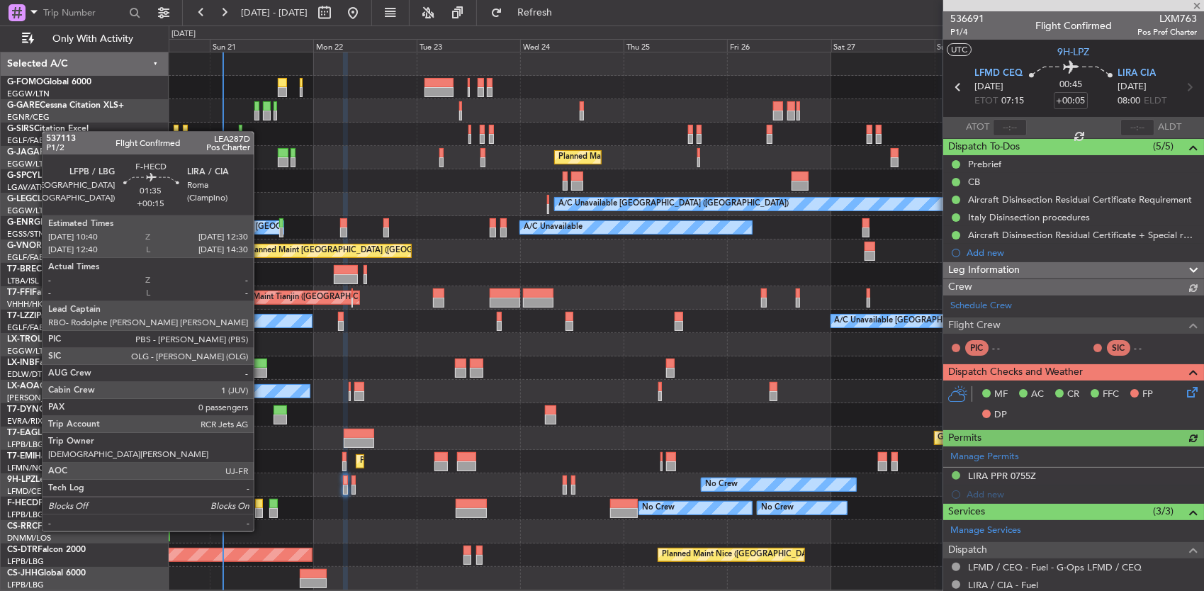
click at [261, 505] on div at bounding box center [259, 504] width 9 height 10
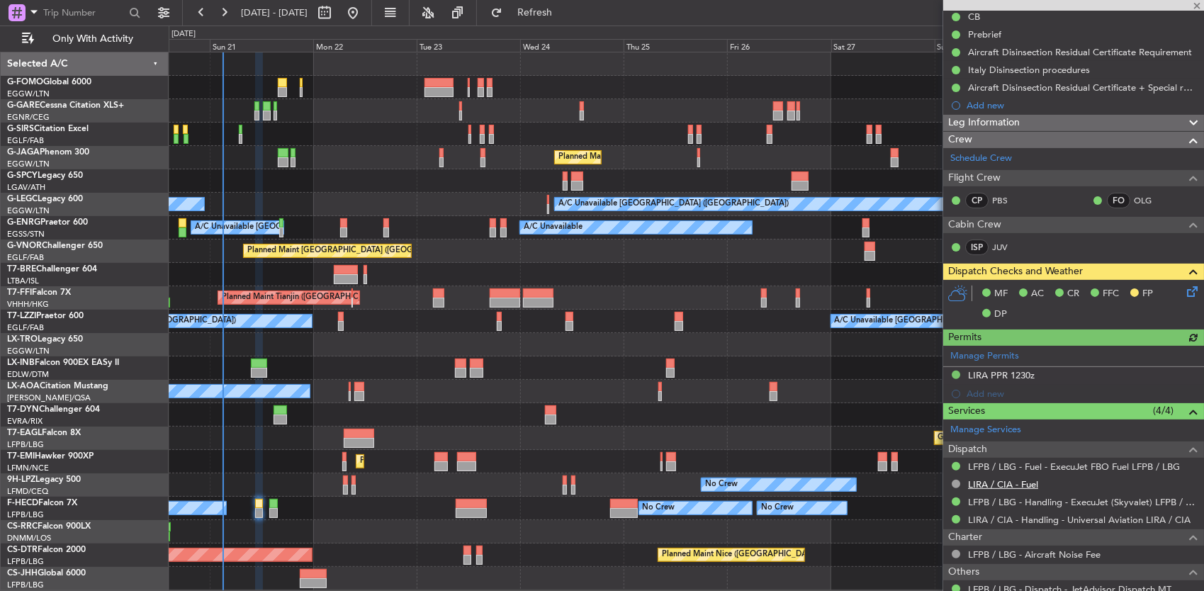
scroll to position [244, 0]
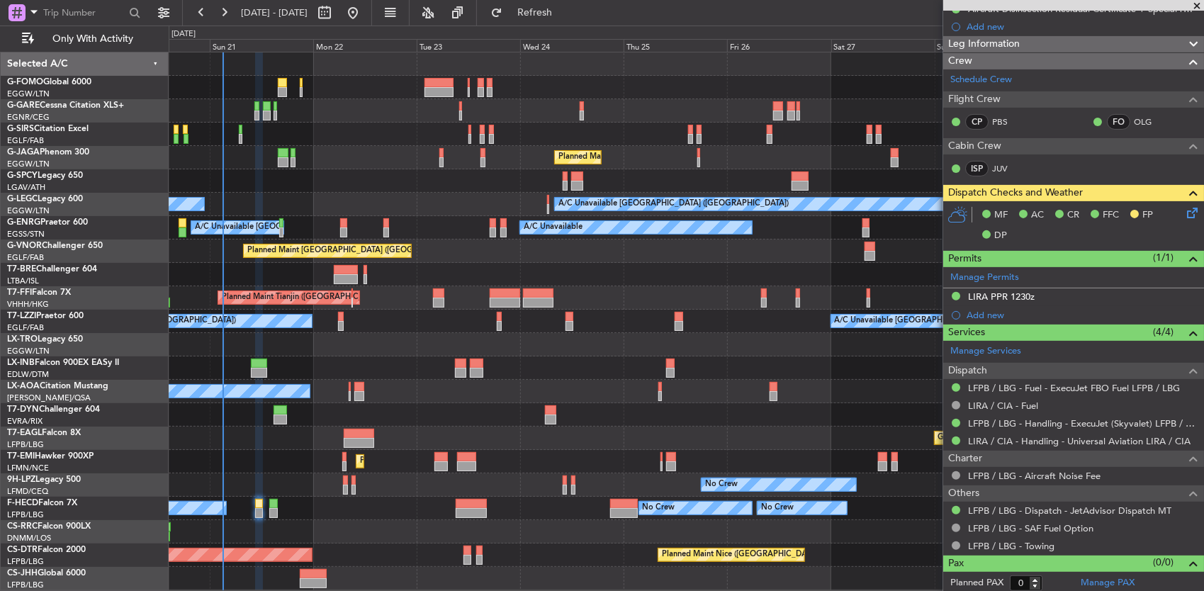
click at [323, 509] on div "Planned Maint [GEOGRAPHIC_DATA] ([GEOGRAPHIC_DATA]) No Crew No Crew No Crew Pla…" at bounding box center [686, 508] width 1035 height 23
click at [329, 517] on div "Planned Maint [GEOGRAPHIC_DATA] ([GEOGRAPHIC_DATA]) No Crew No Crew No Crew Pla…" at bounding box center [686, 508] width 1035 height 23
click at [472, 533] on div "Planned Maint [GEOGRAPHIC_DATA] ([GEOGRAPHIC_DATA])" at bounding box center [686, 531] width 1035 height 23
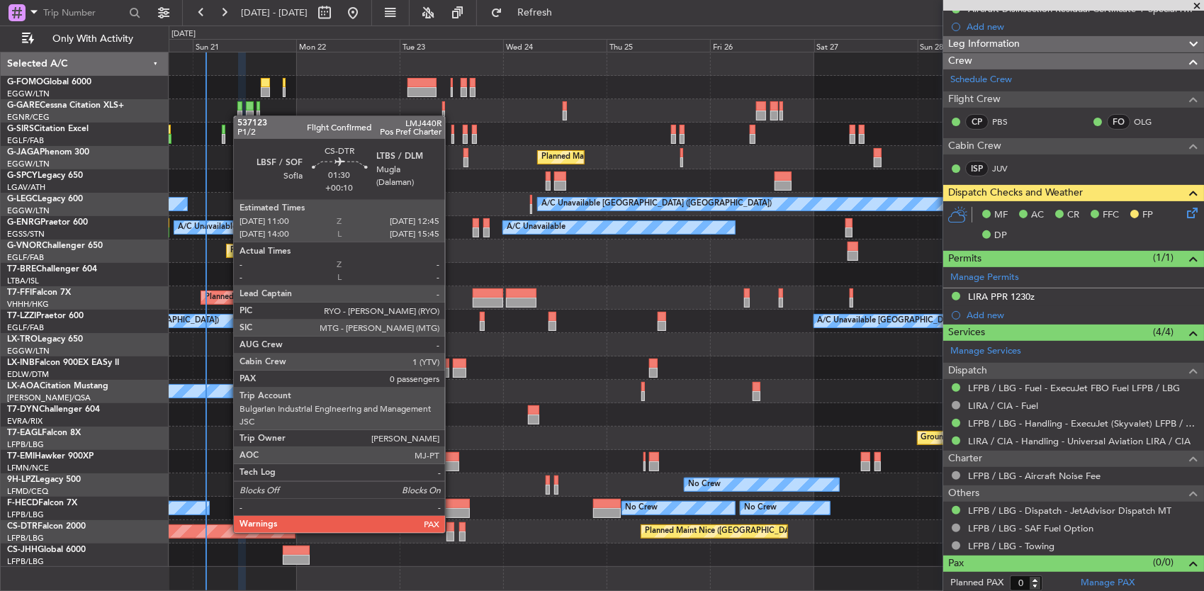
click at [452, 532] on div at bounding box center [451, 537] width 8 height 10
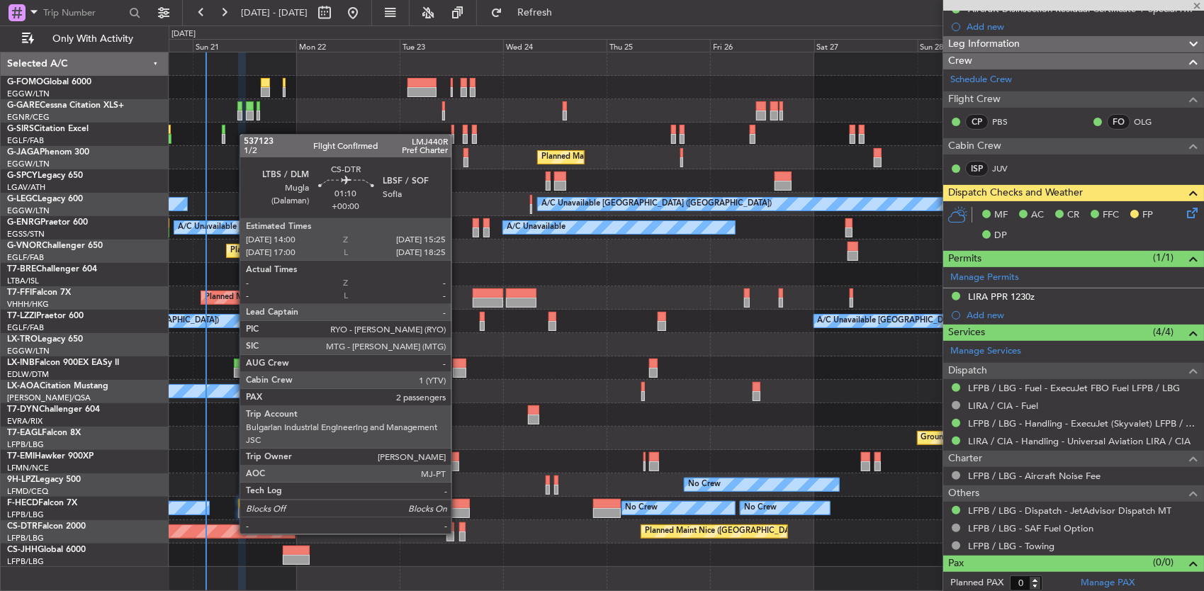
scroll to position [0, 0]
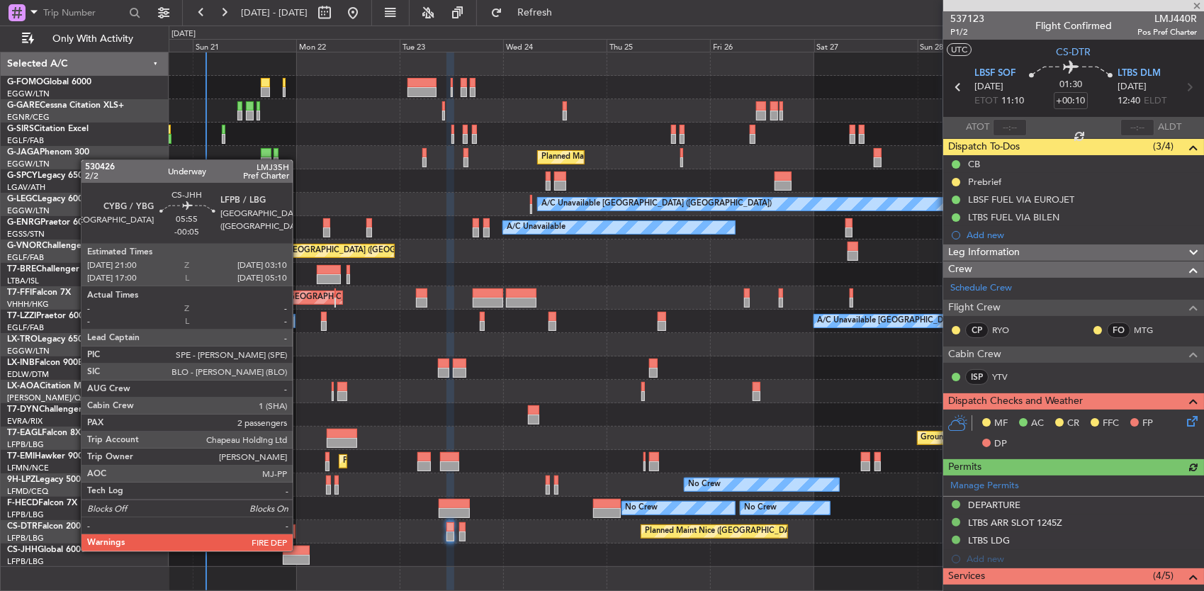
click at [300, 550] on div at bounding box center [296, 551] width 27 height 10
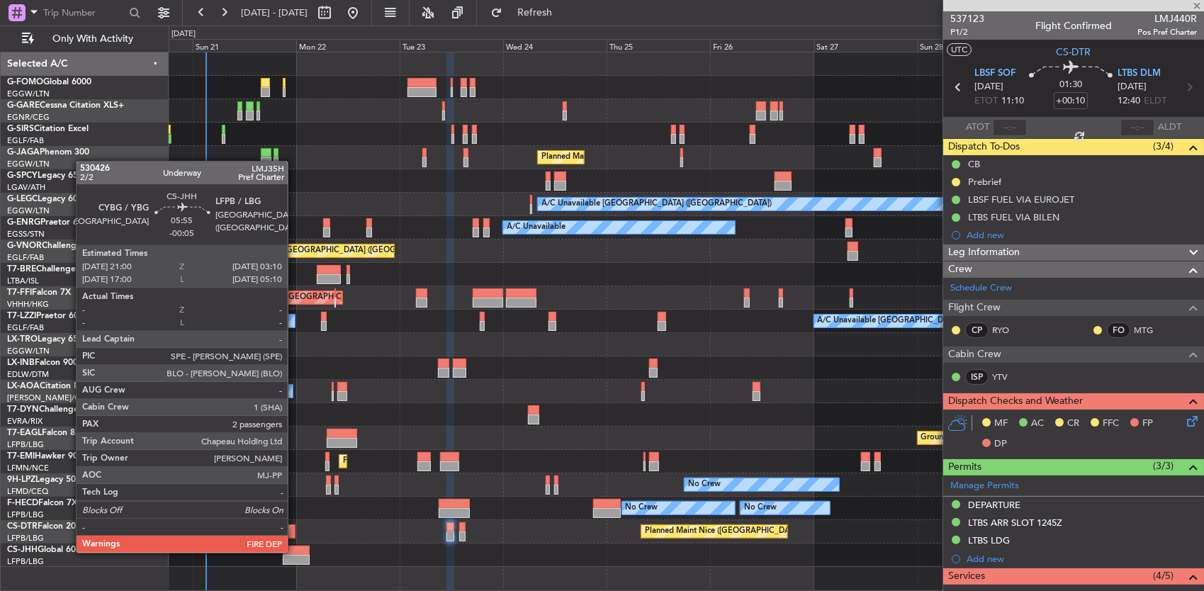
type input "-00:05"
type input "2"
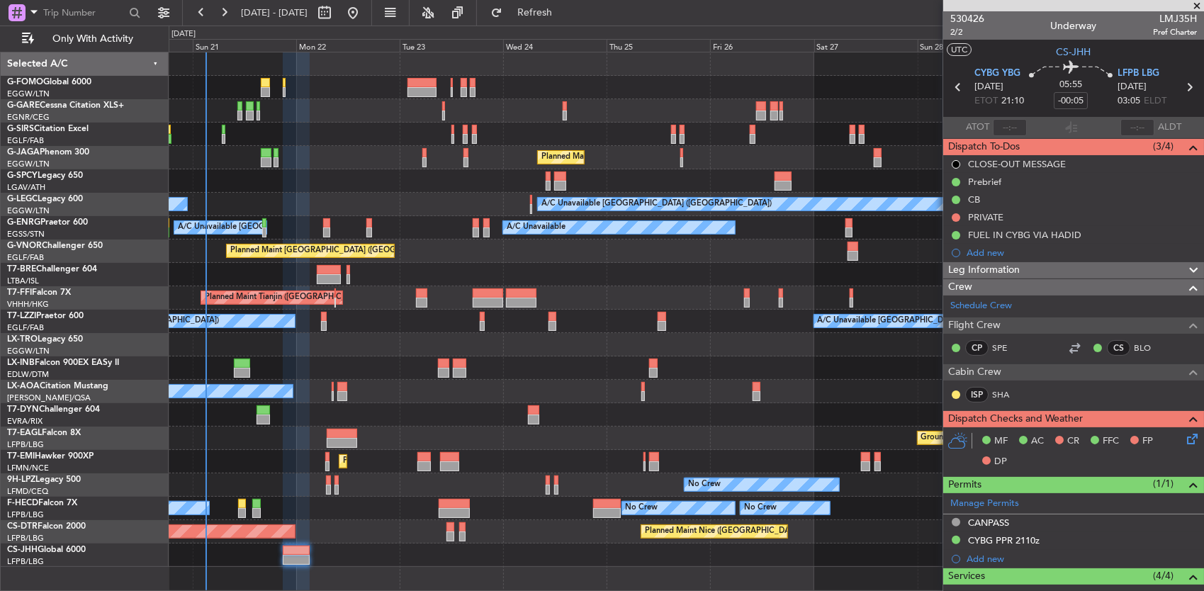
click at [394, 189] on div at bounding box center [686, 180] width 1035 height 23
